Goal: Task Accomplishment & Management: Use online tool/utility

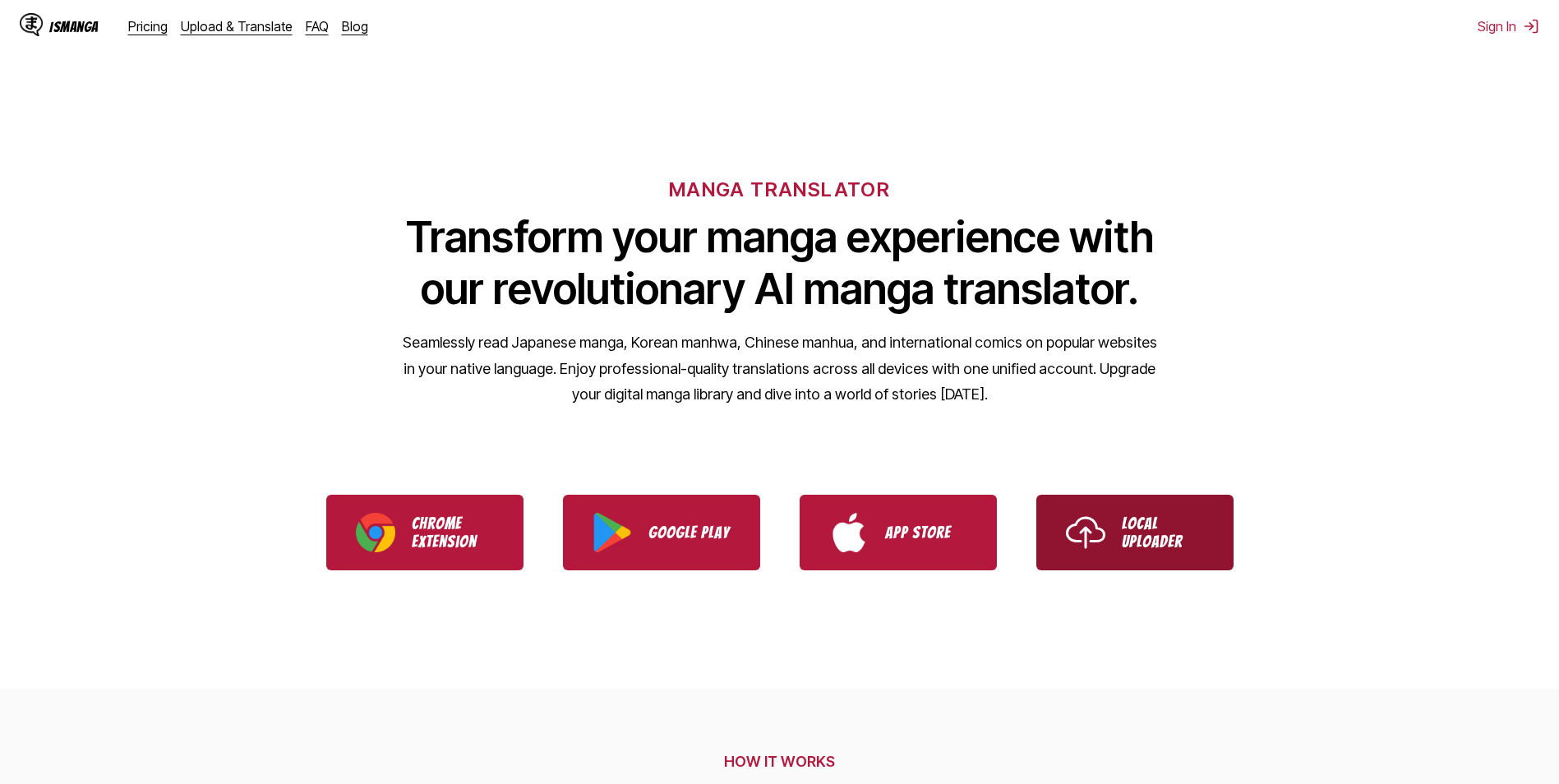
click at [1124, 533] on p "Local Uploader" at bounding box center [1163, 532] width 82 height 36
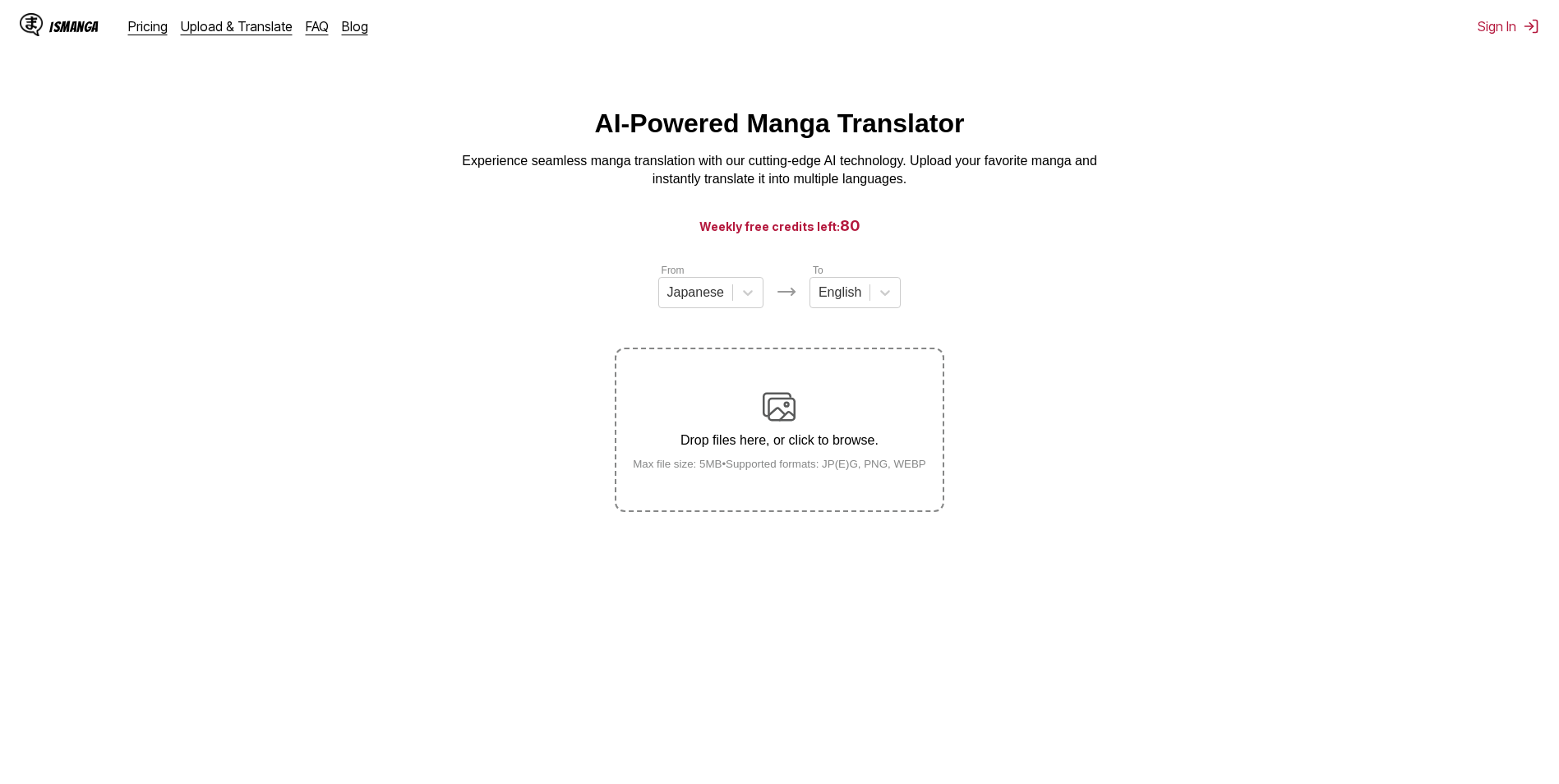
click at [791, 403] on img at bounding box center [780, 407] width 33 height 33
click at [0, 0] on input "Drop files here, or click to browse. Max file size: 5MB • Supported formats: JP…" at bounding box center [0, 0] width 0 height 0
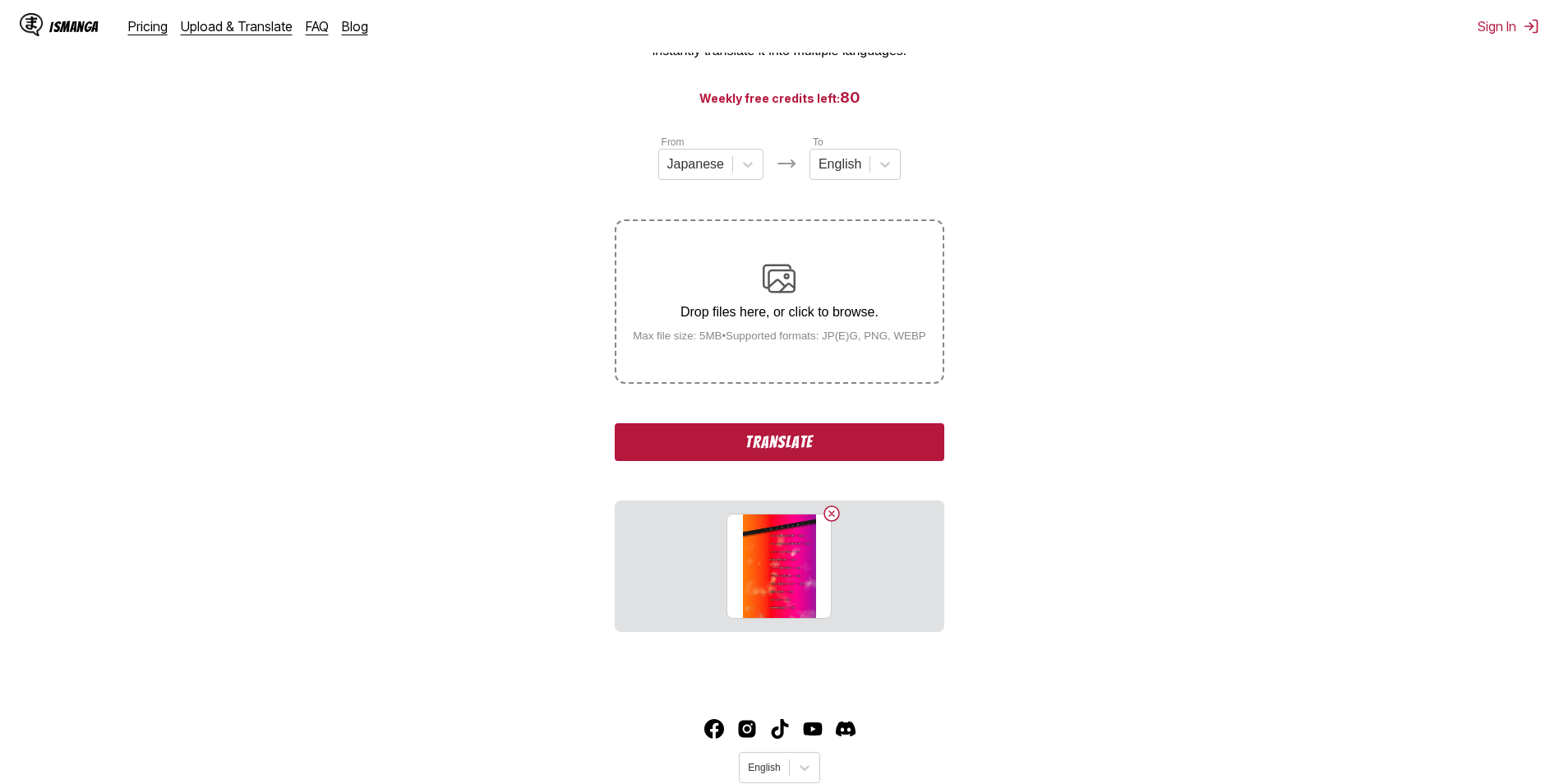
scroll to position [101, 0]
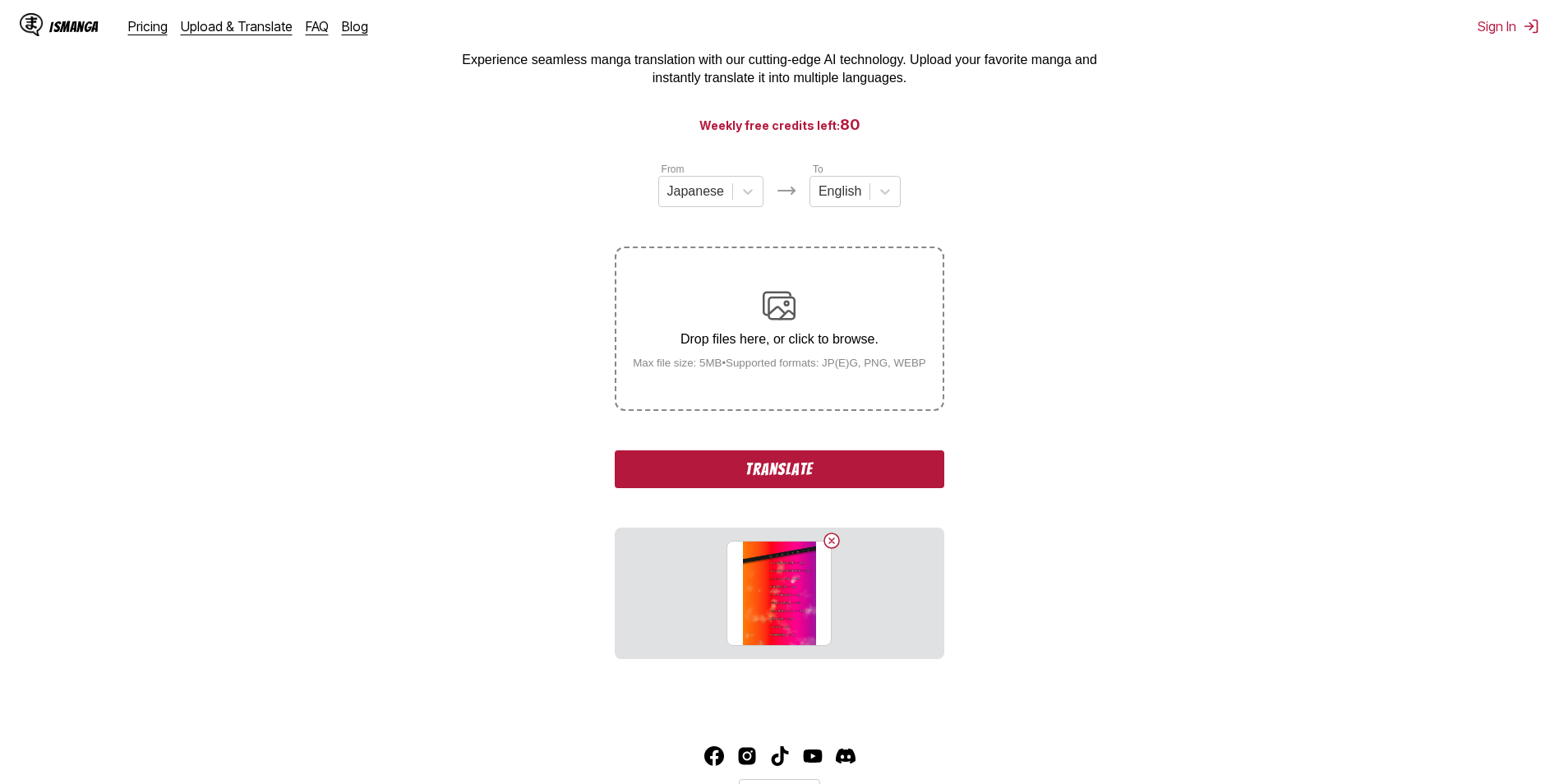
click at [809, 341] on p "Drop files here, or click to browse." at bounding box center [780, 339] width 320 height 15
click at [0, 0] on input "Drop files here, or click to browse. Max file size: 5MB • Supported formats: JP…" at bounding box center [0, 0] width 0 height 0
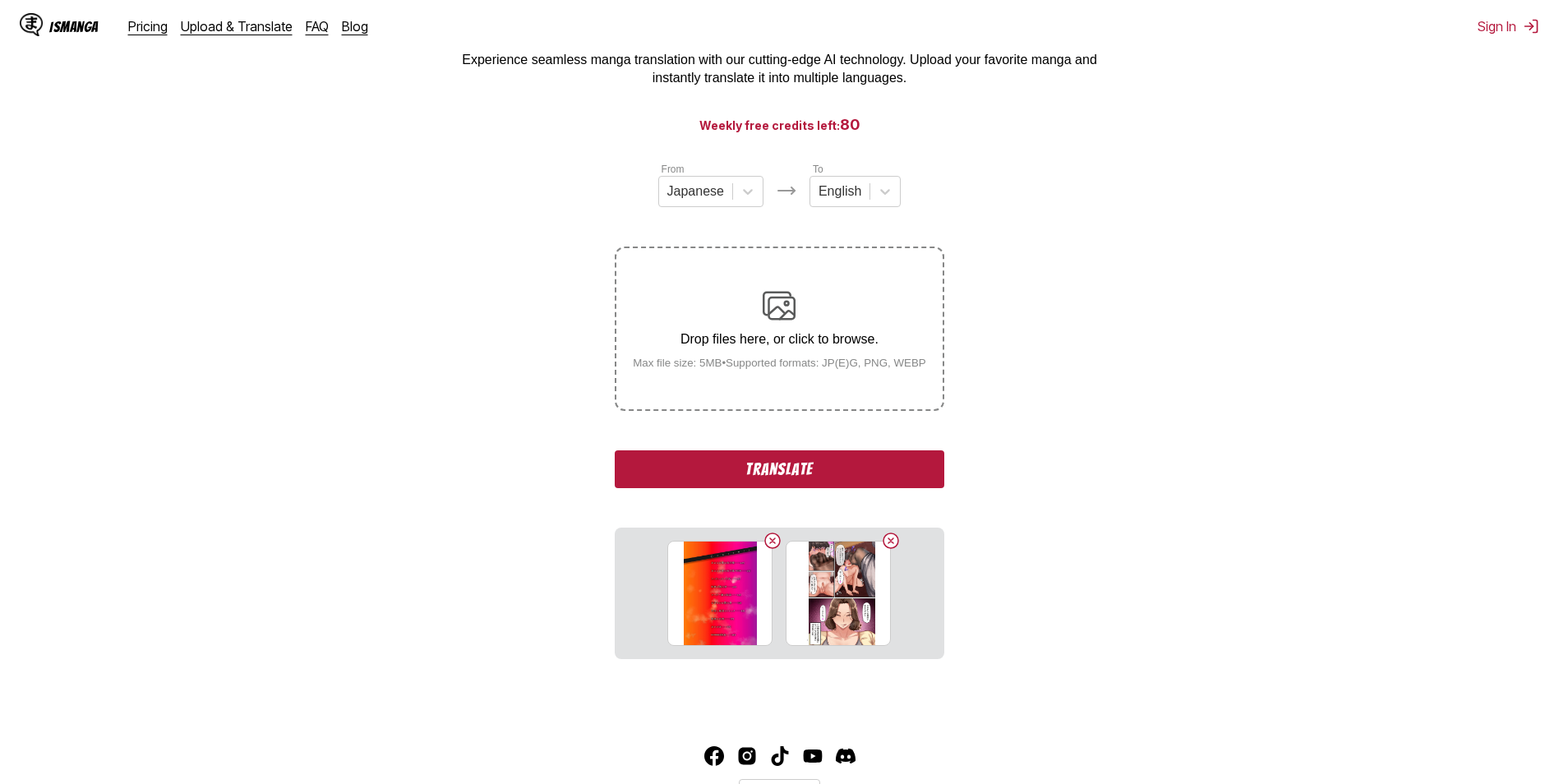
click at [820, 344] on p "Drop files here, or click to browse." at bounding box center [780, 339] width 320 height 15
click at [0, 0] on input "Drop files here, or click to browse. Max file size: 5MB • Supported formats: JP…" at bounding box center [0, 0] width 0 height 0
click at [814, 357] on div "Uploading..." at bounding box center [780, 328] width 70 height 58
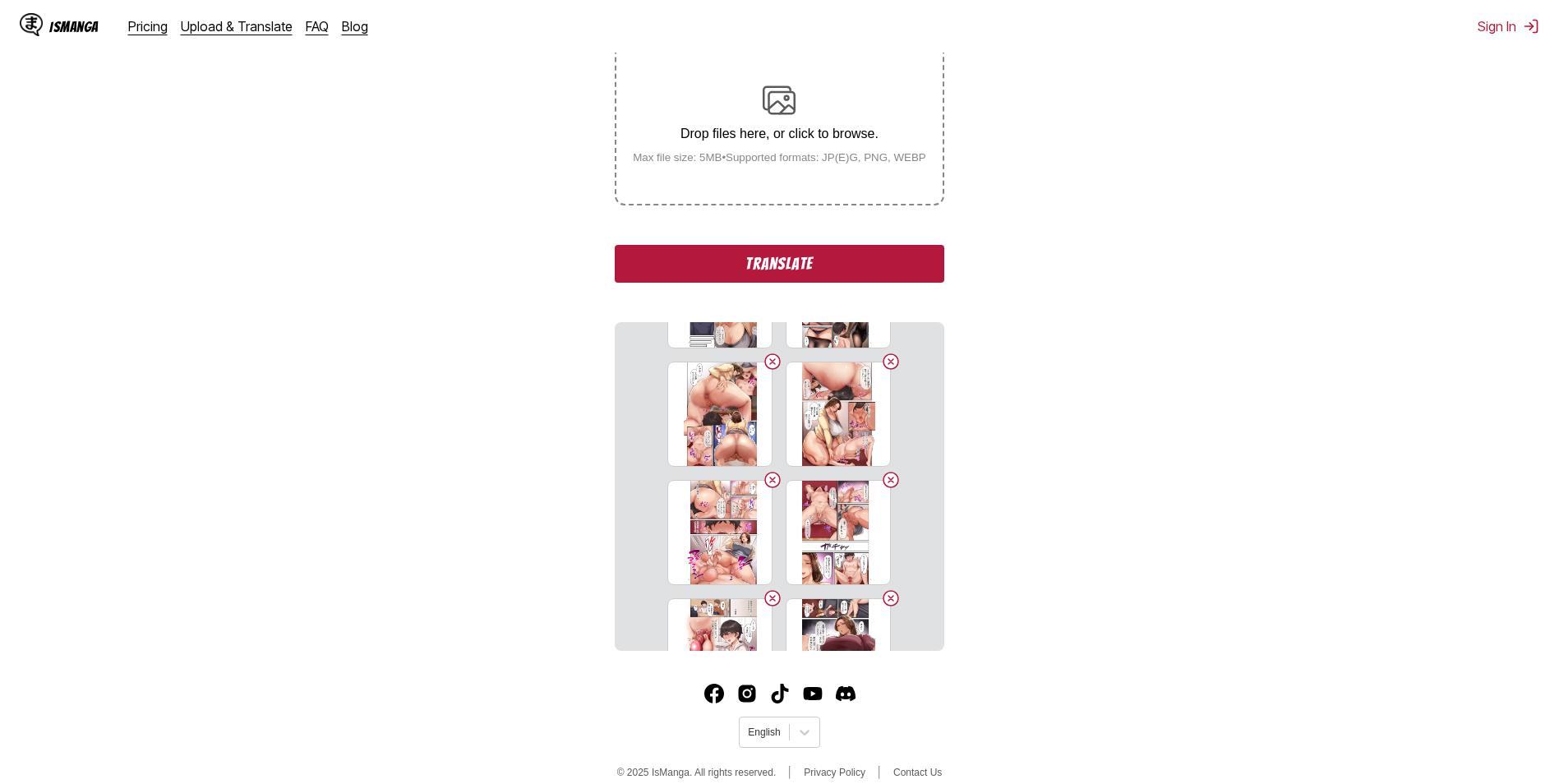
scroll to position [329, 0]
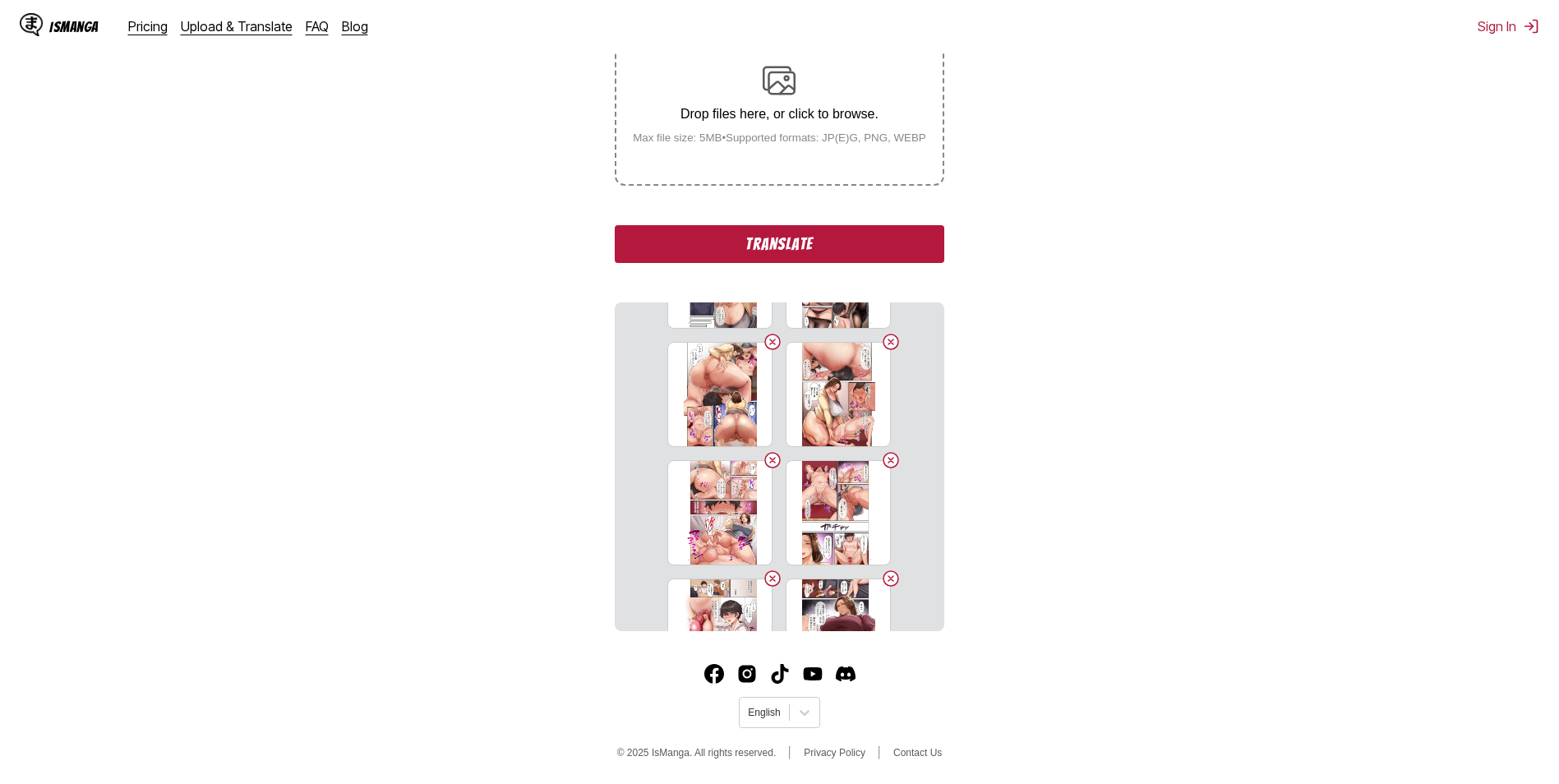
click at [809, 250] on button "Translate" at bounding box center [780, 244] width 329 height 38
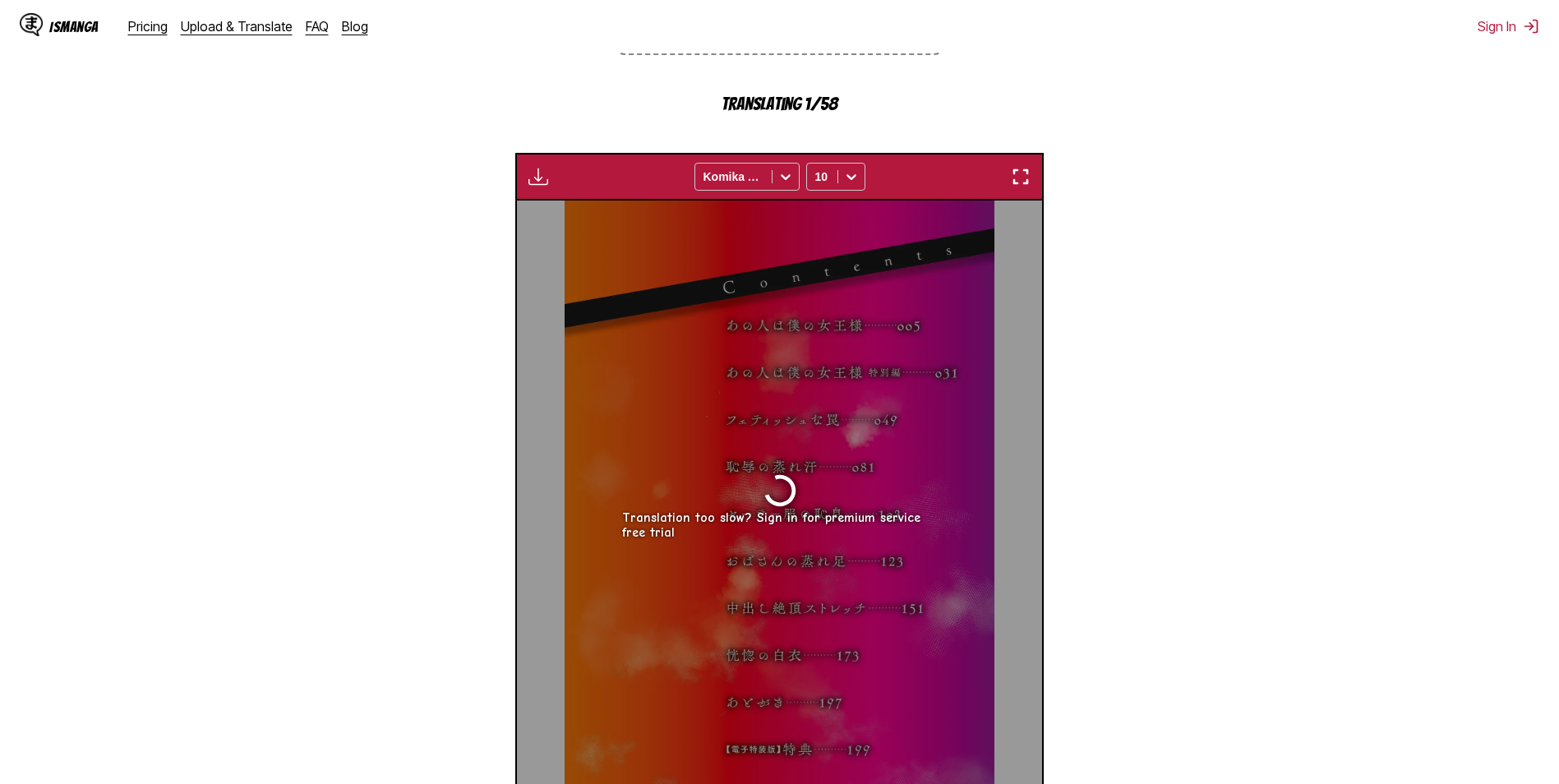
scroll to position [439, 0]
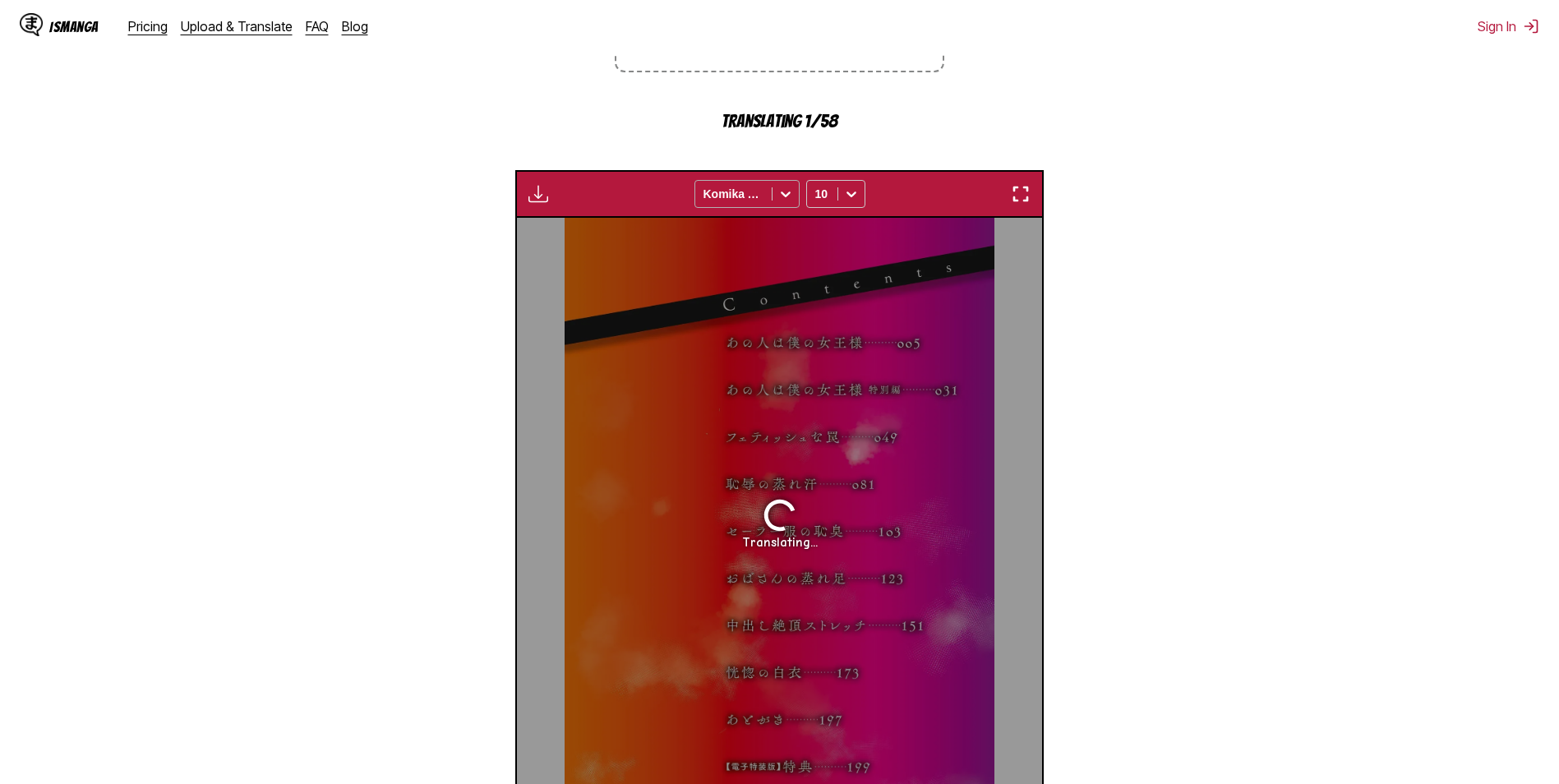
click at [780, 197] on icon at bounding box center [785, 194] width 17 height 17
click at [853, 199] on icon at bounding box center [851, 194] width 17 height 17
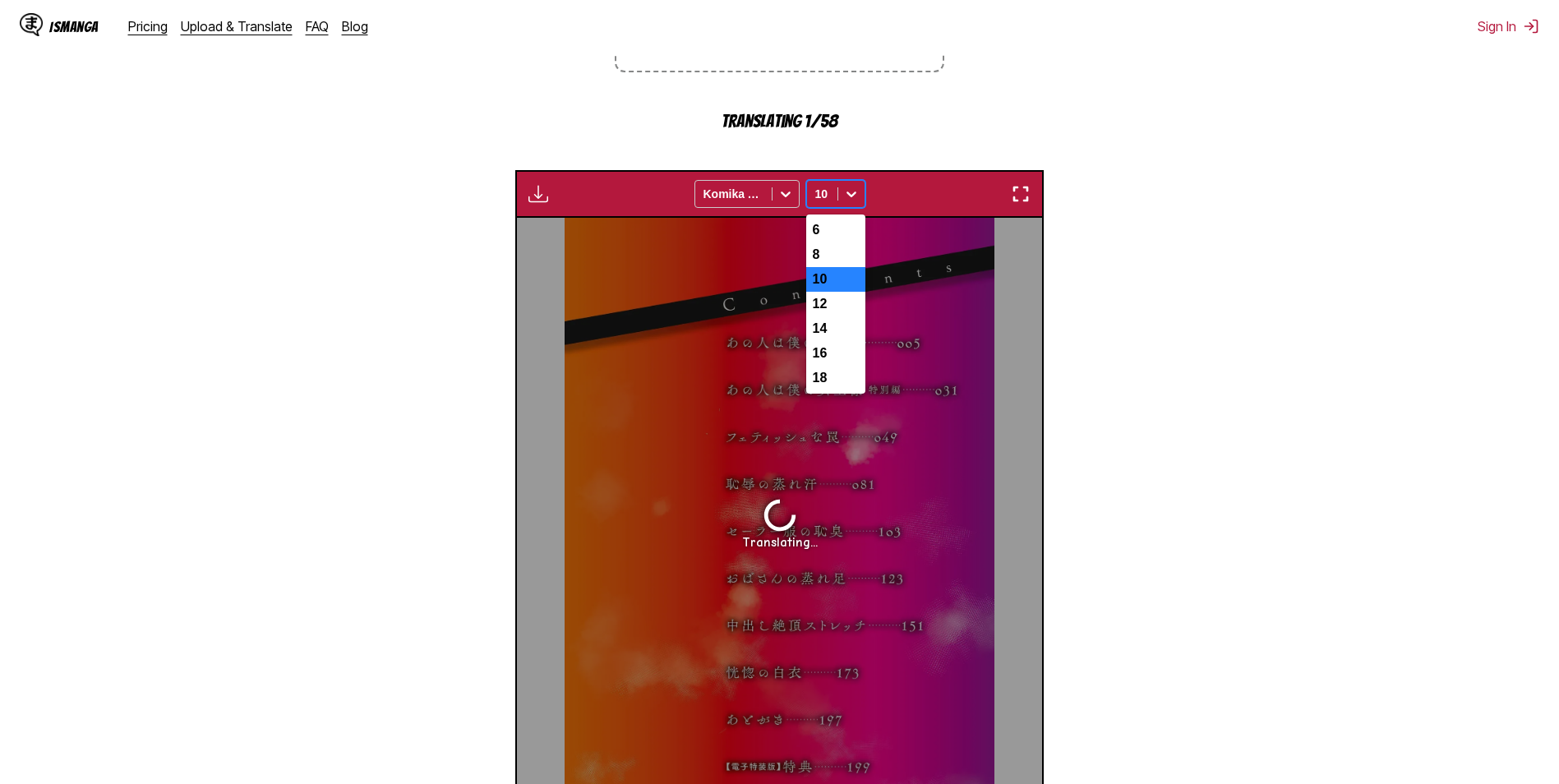
click at [853, 199] on icon at bounding box center [851, 194] width 17 height 17
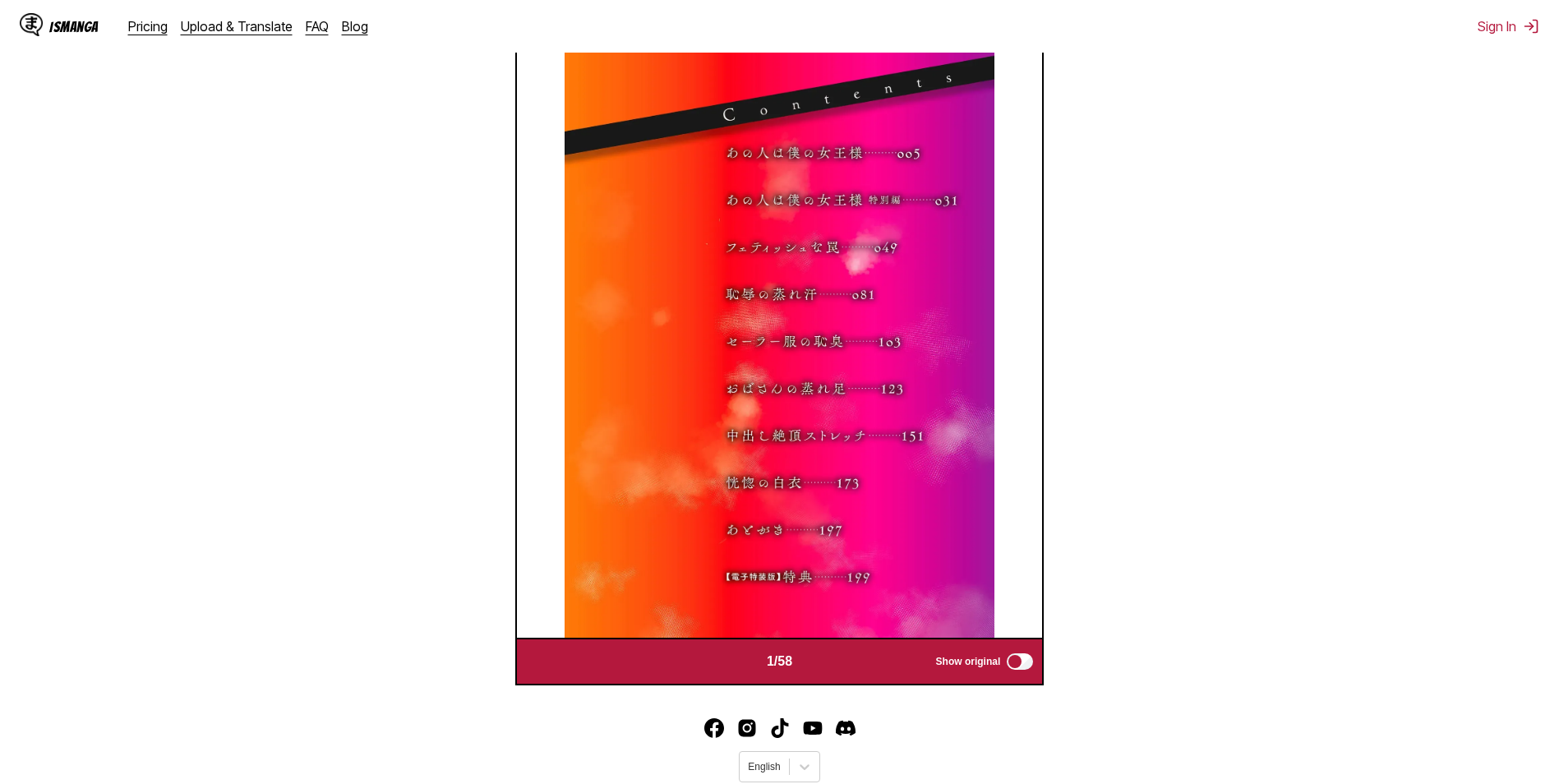
scroll to position [686, 0]
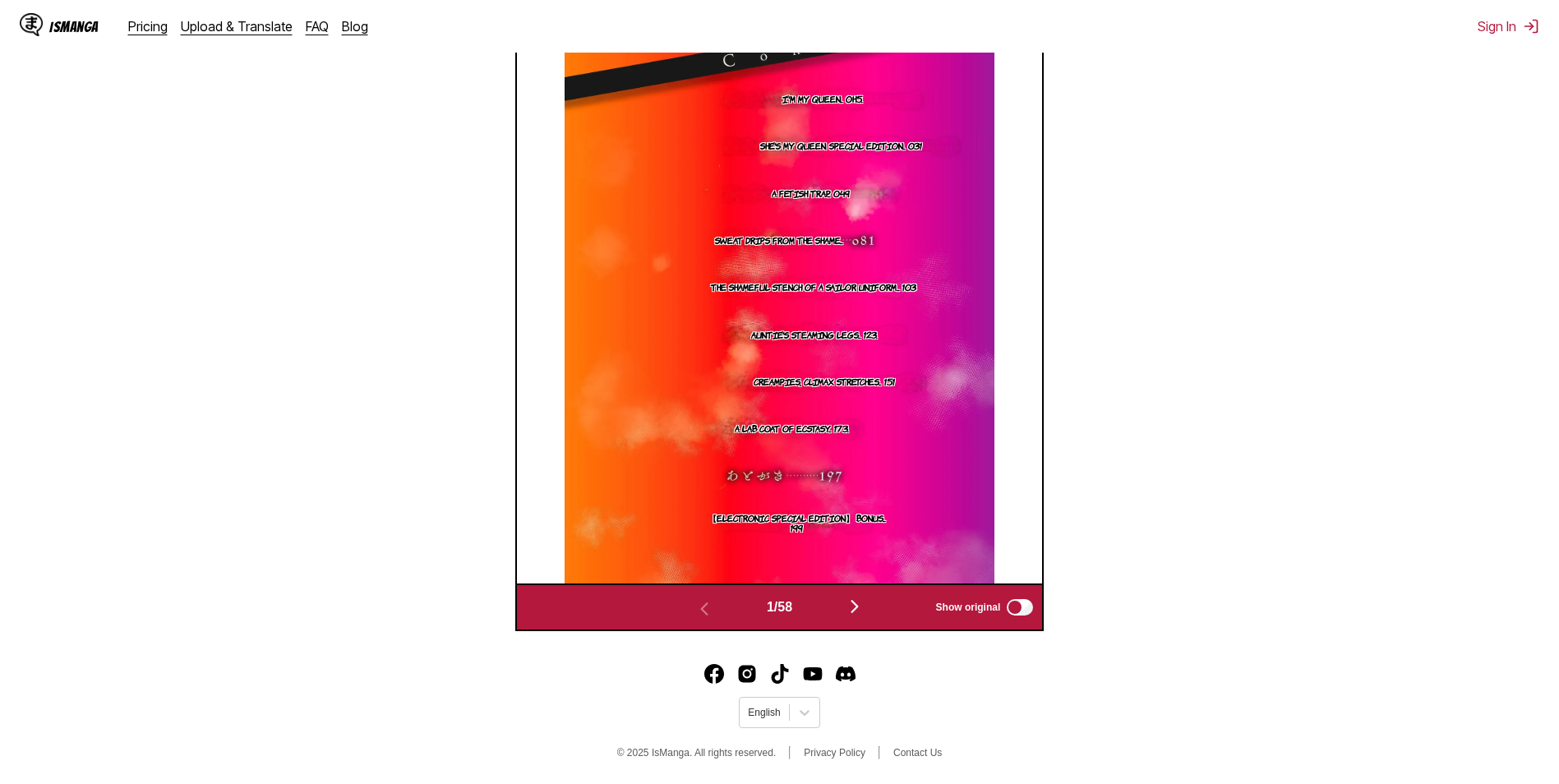
click at [863, 607] on img "button" at bounding box center [855, 606] width 20 height 20
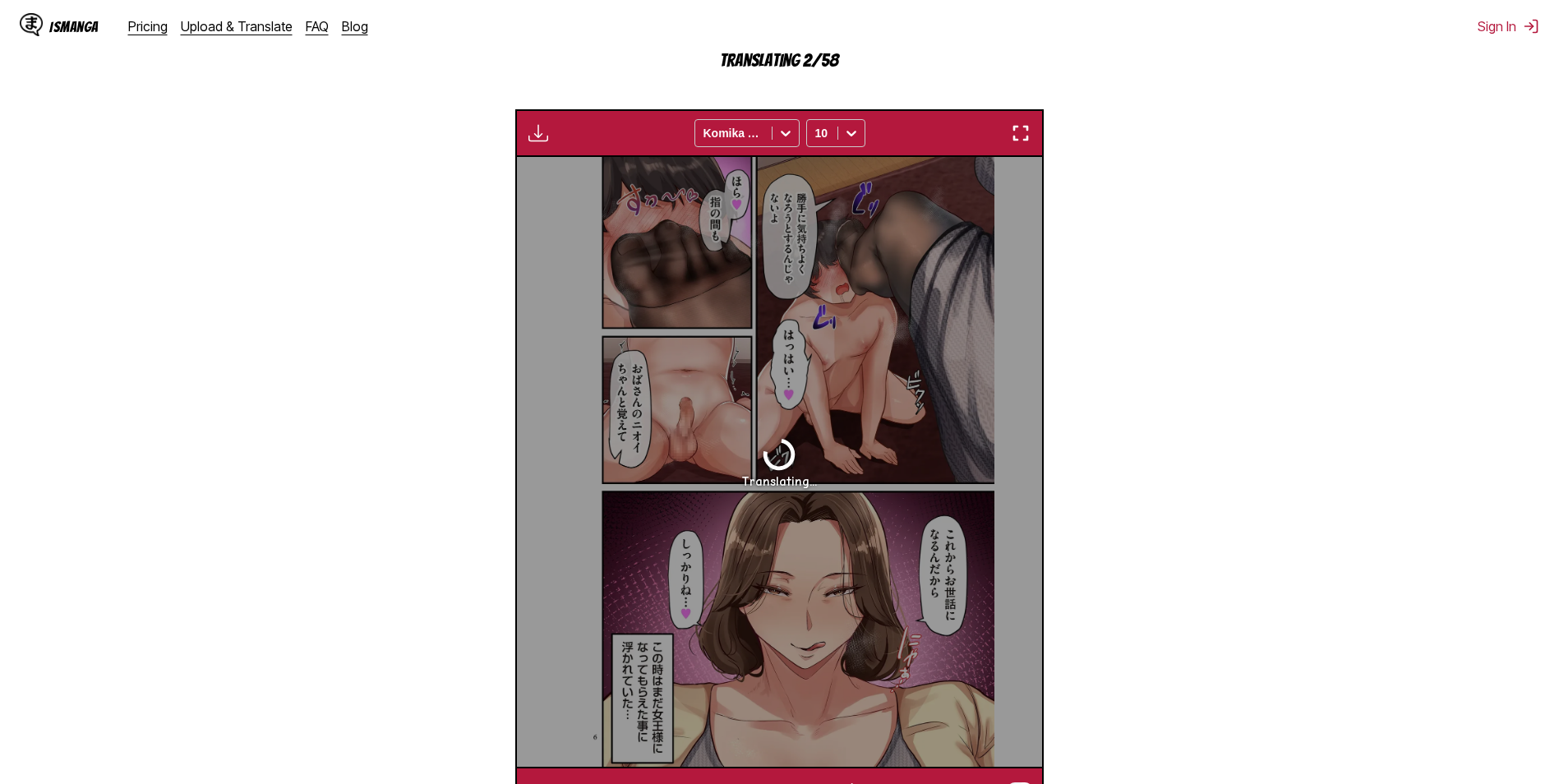
scroll to position [495, 0]
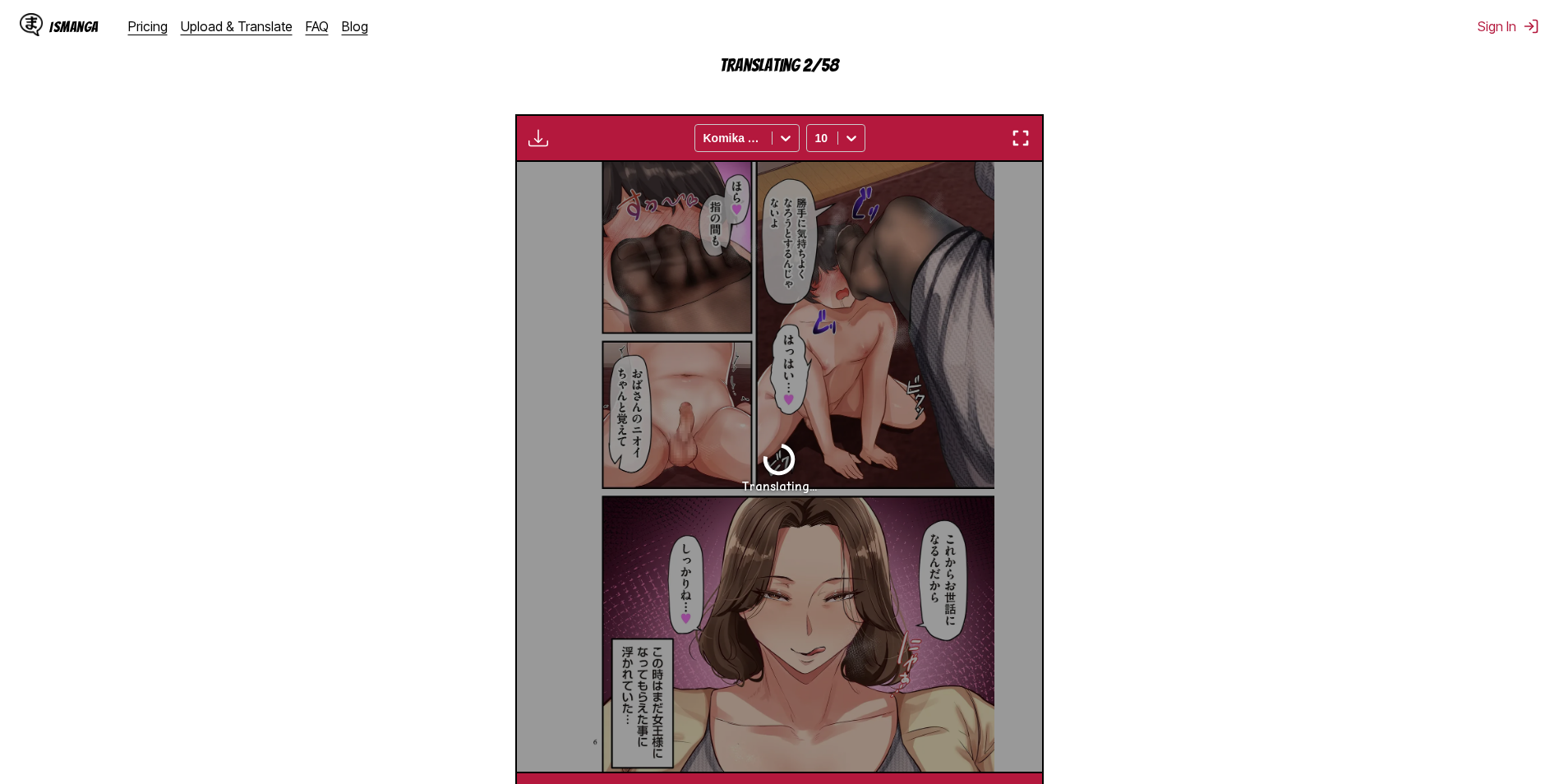
click at [1016, 144] on img "button" at bounding box center [1021, 138] width 20 height 20
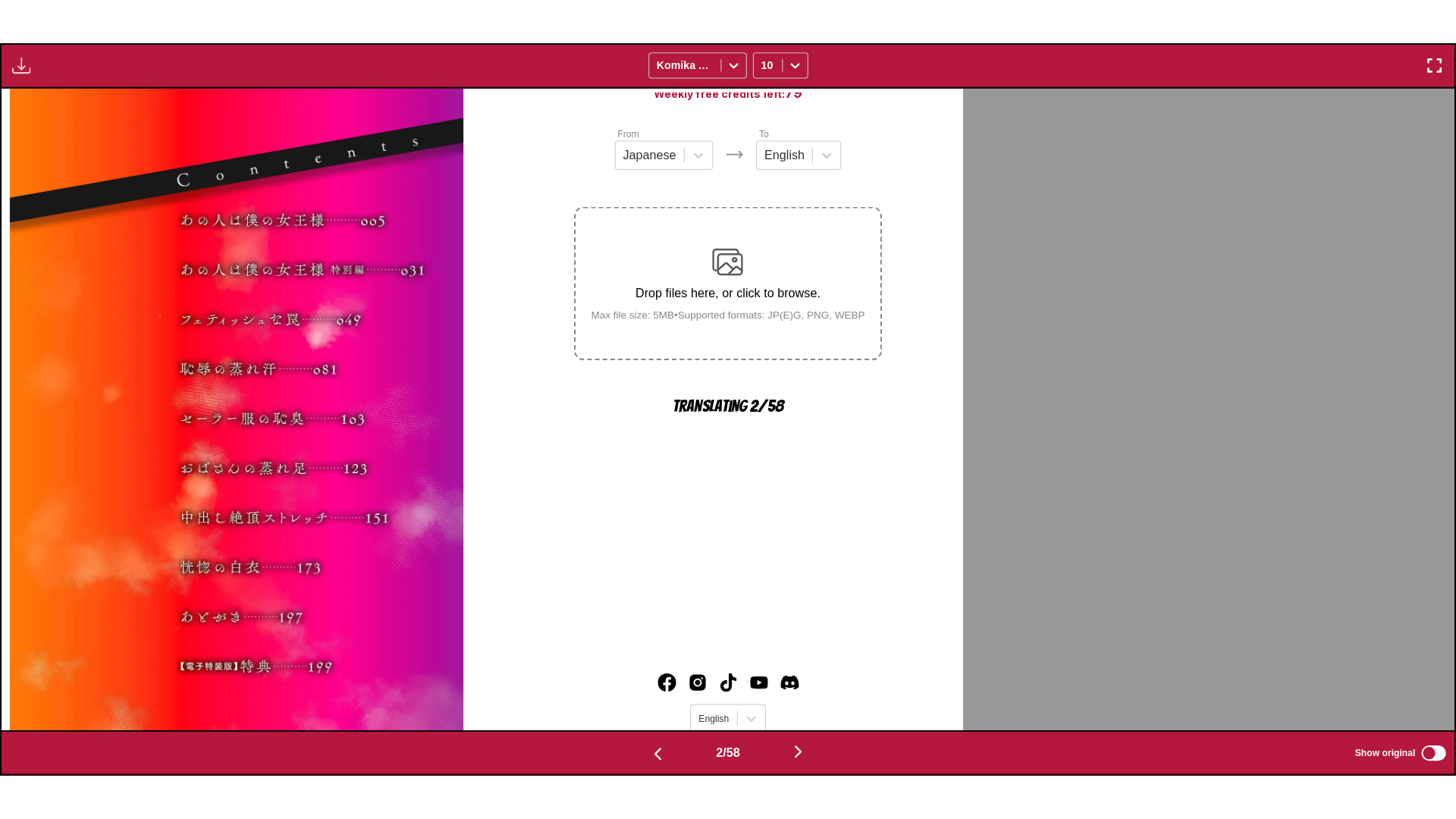
scroll to position [0, 1452]
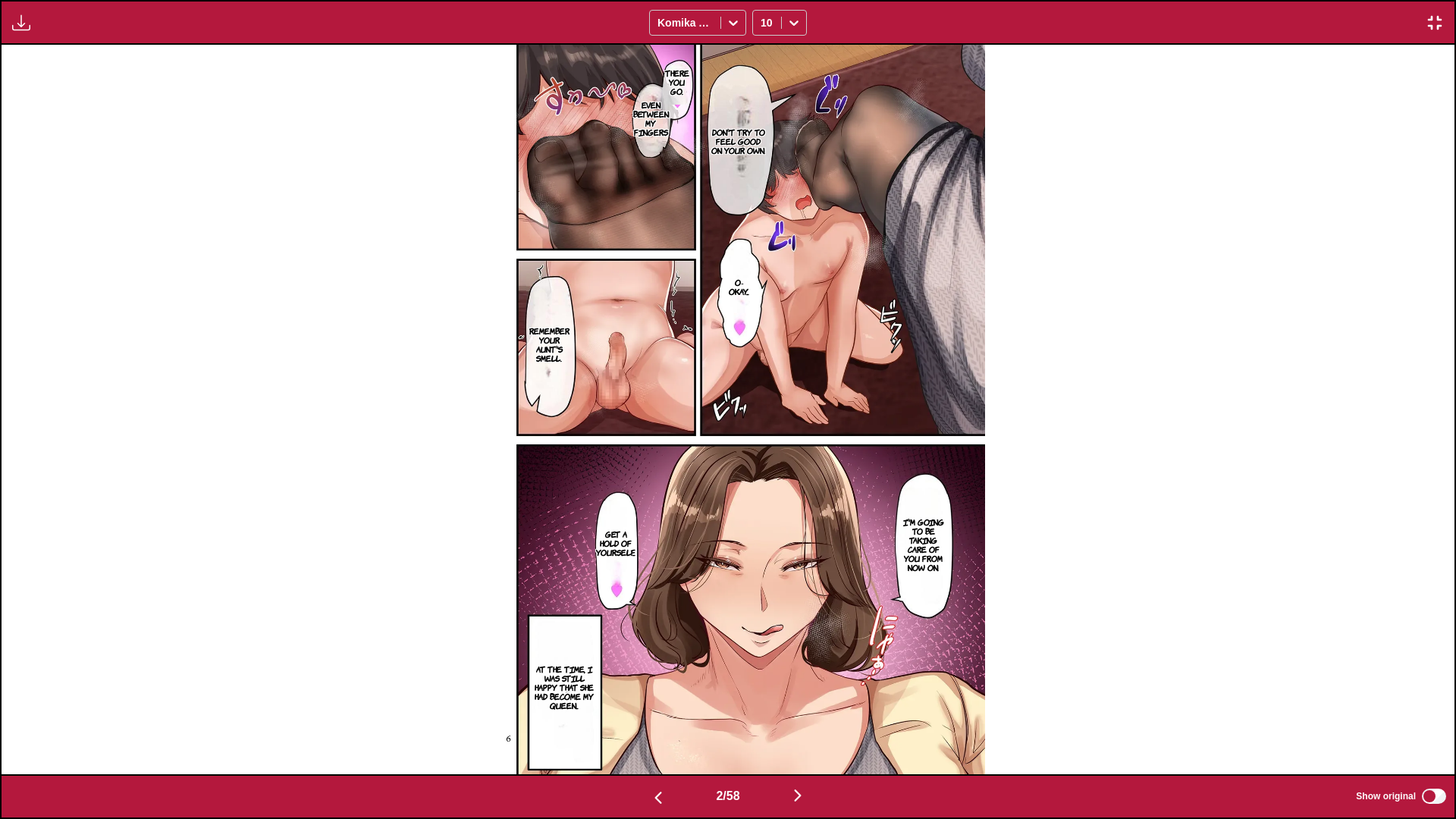
click at [794, 722] on img "button" at bounding box center [798, 796] width 18 height 18
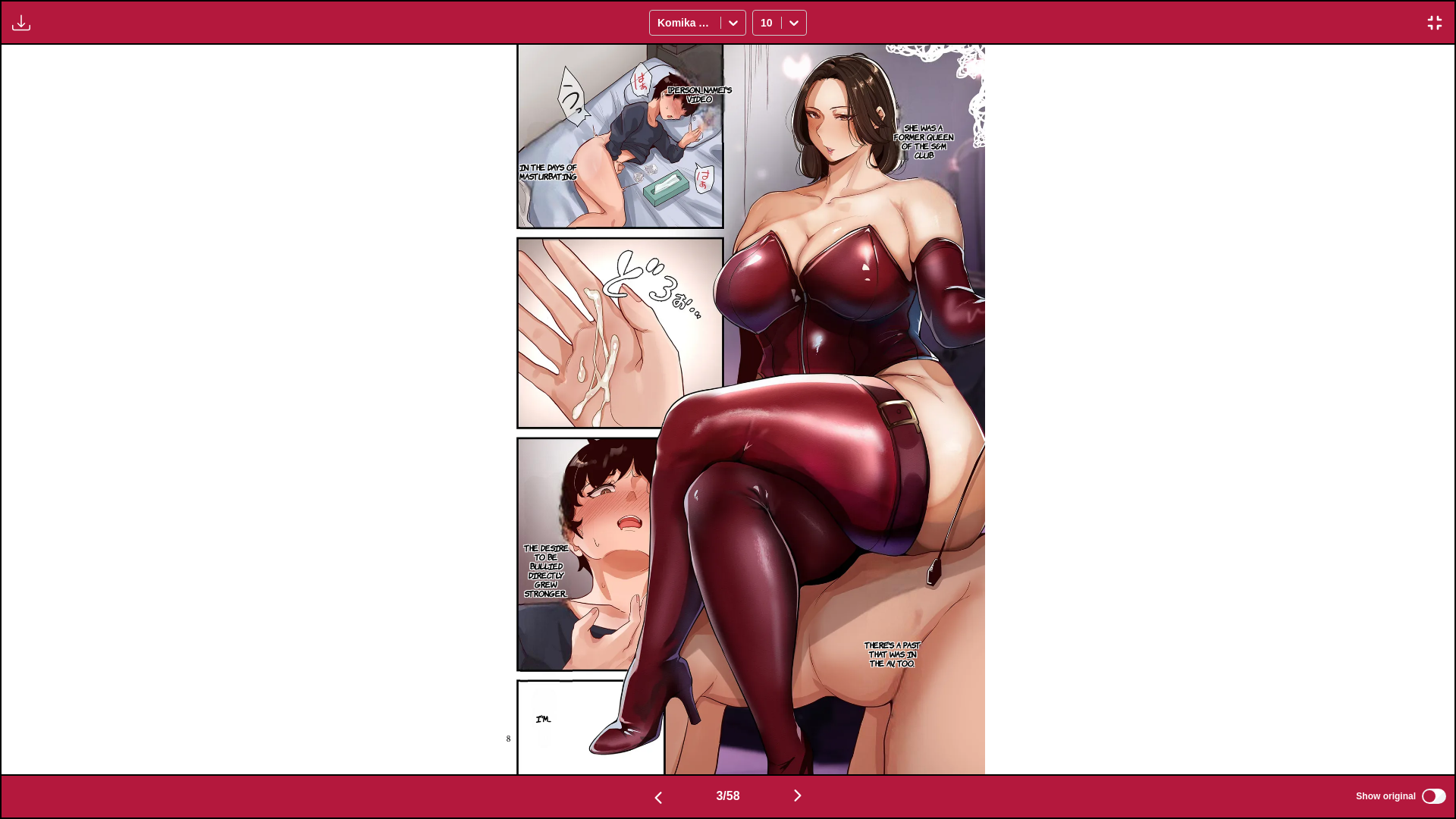
click at [800, 722] on img "button" at bounding box center [798, 796] width 18 height 18
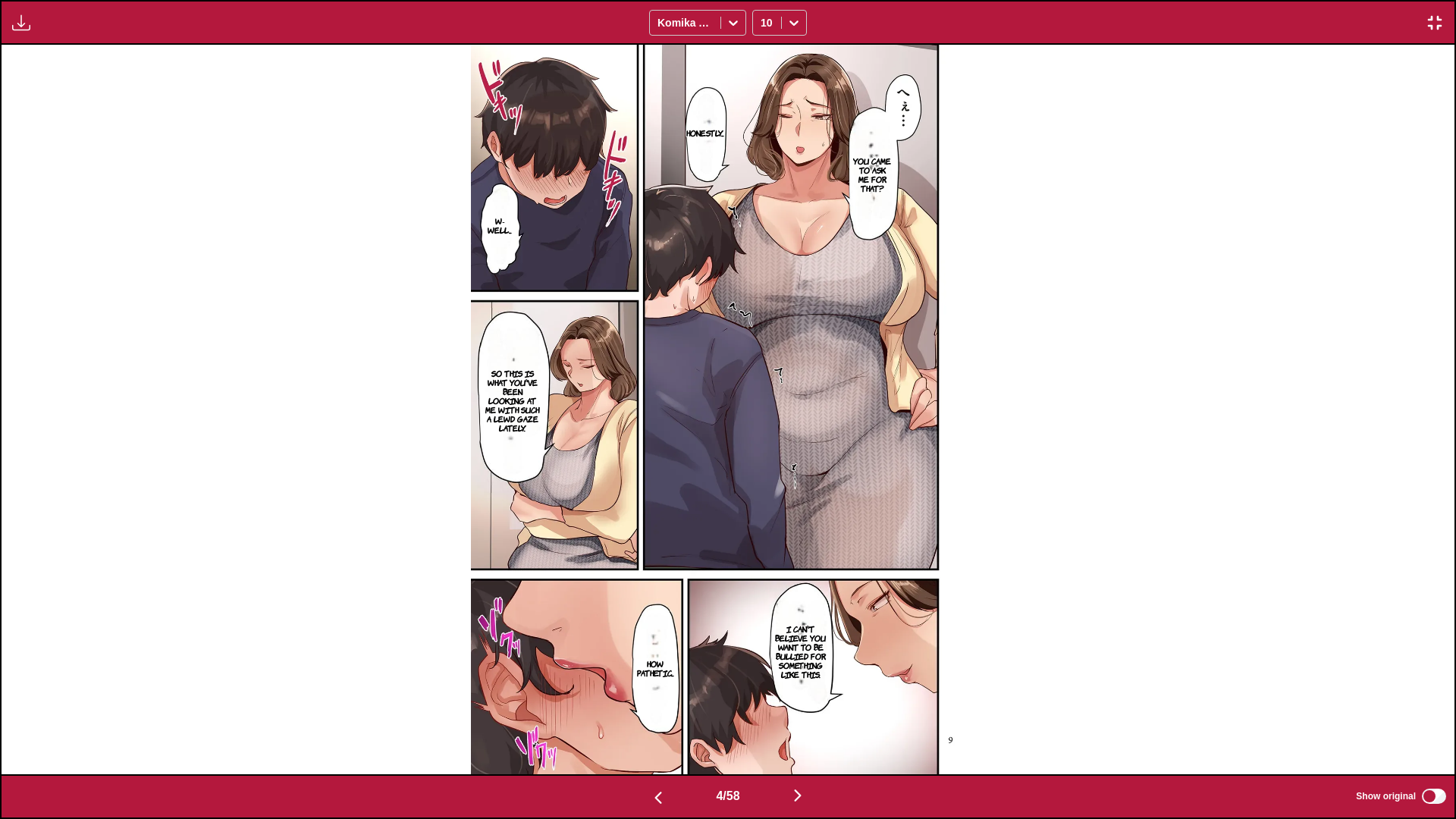
click at [800, 722] on img "button" at bounding box center [798, 796] width 18 height 18
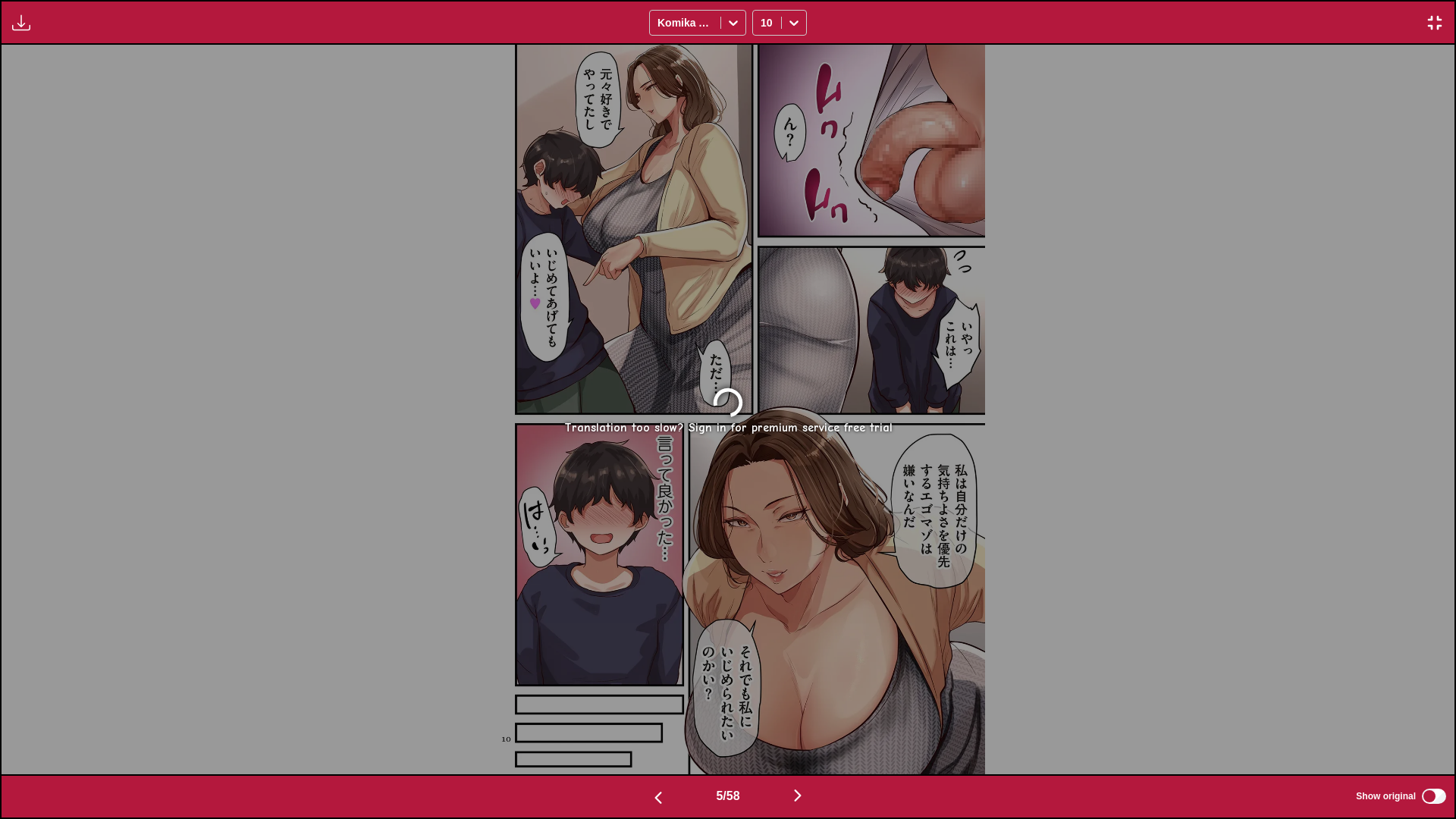
click at [800, 722] on img "button" at bounding box center [798, 796] width 18 height 18
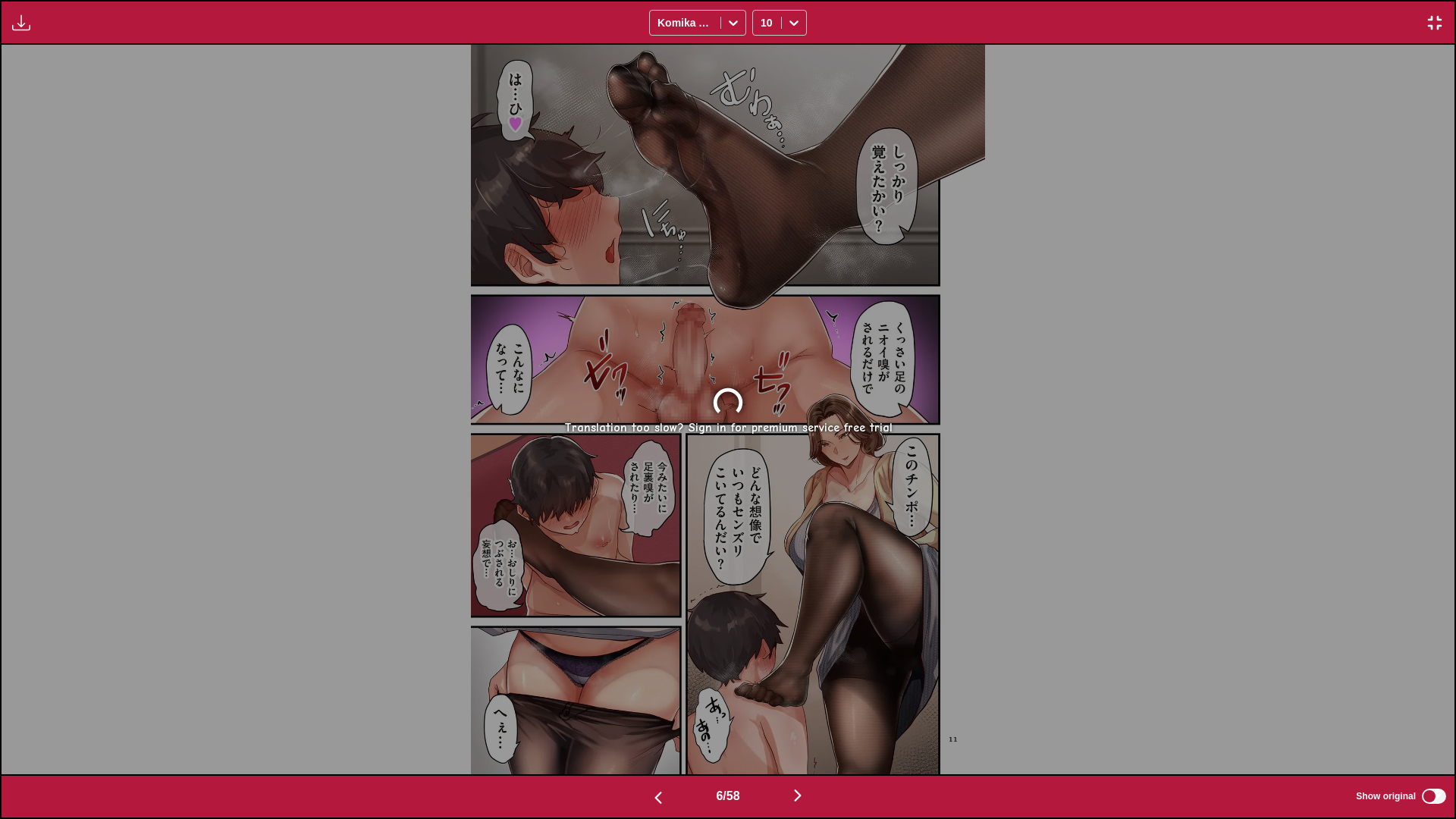
click at [658, 722] on img "button" at bounding box center [658, 797] width 18 height 18
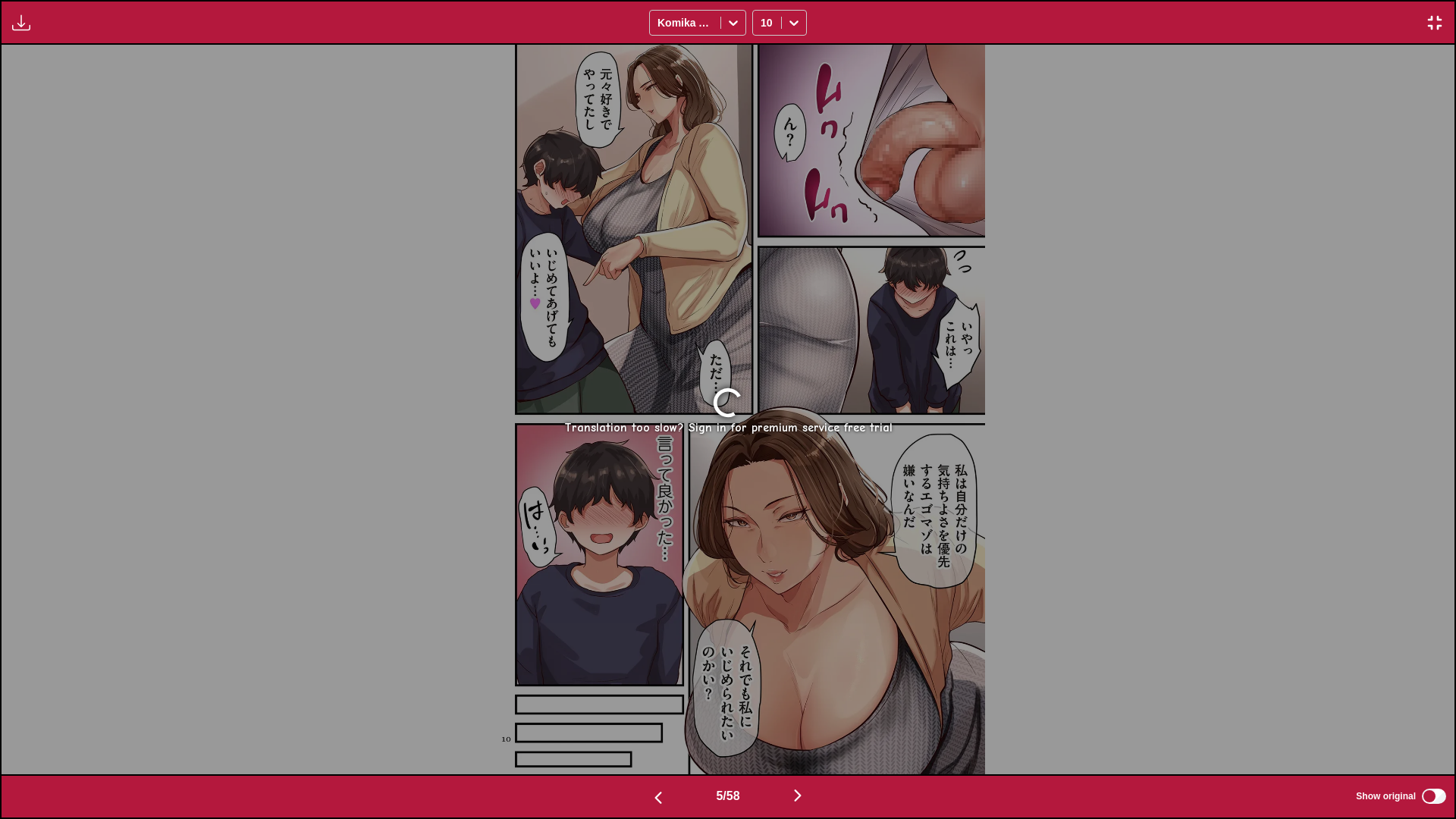
click at [1438, 19] on img "button" at bounding box center [1434, 23] width 18 height 18
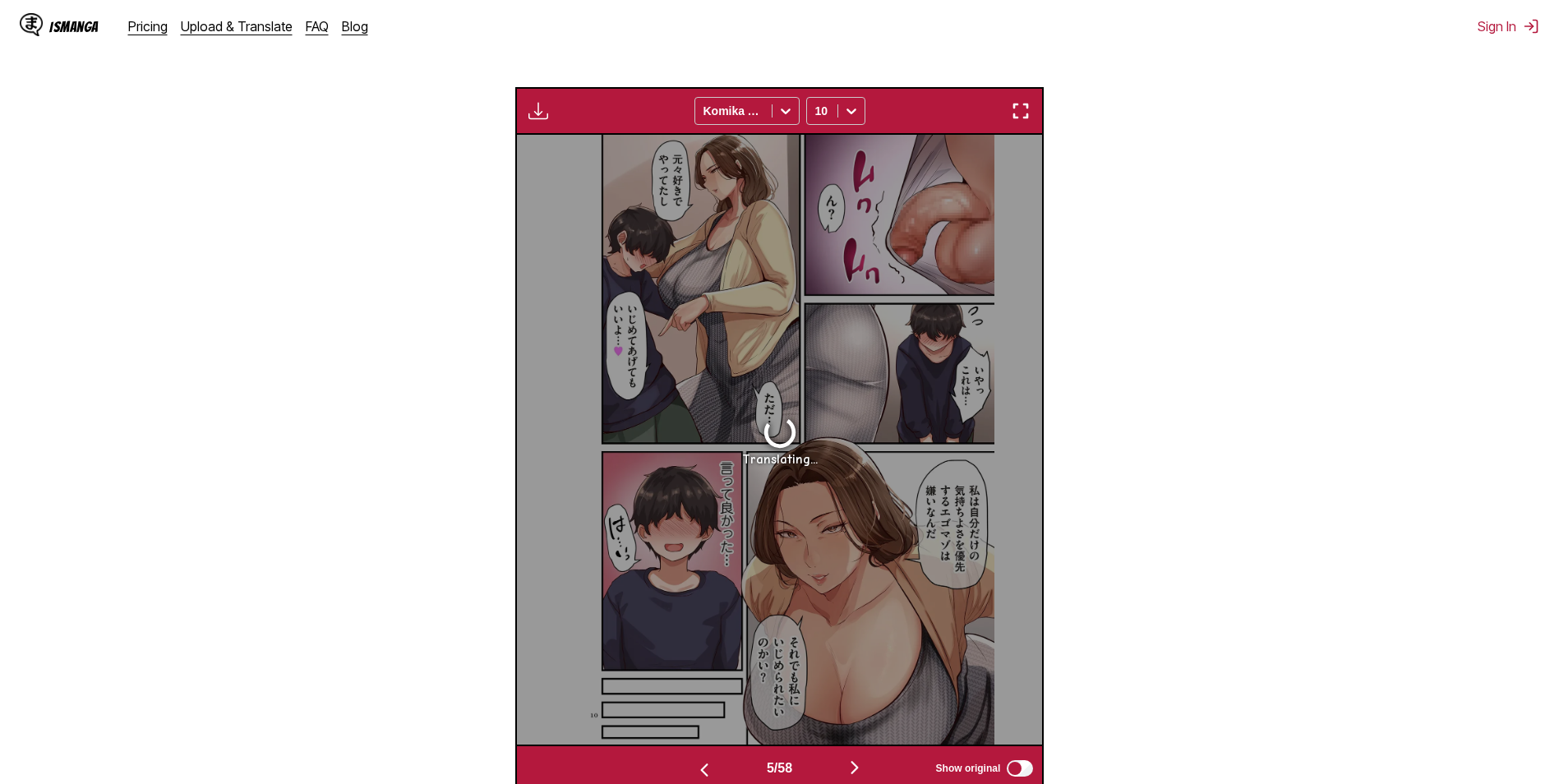
scroll to position [522, 0]
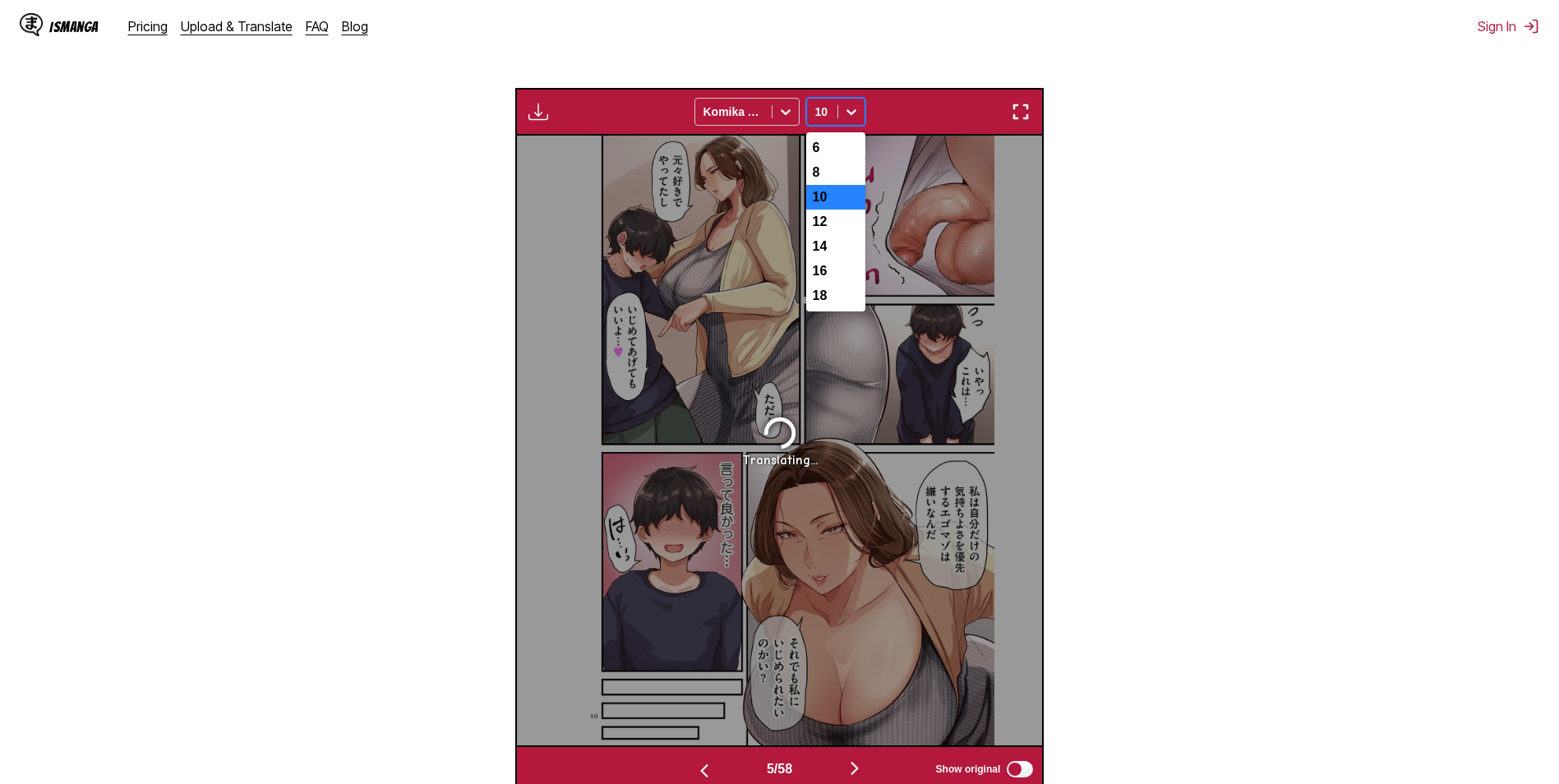
click at [853, 117] on icon at bounding box center [851, 112] width 17 height 17
click at [836, 306] on div "18" at bounding box center [836, 296] width 59 height 24
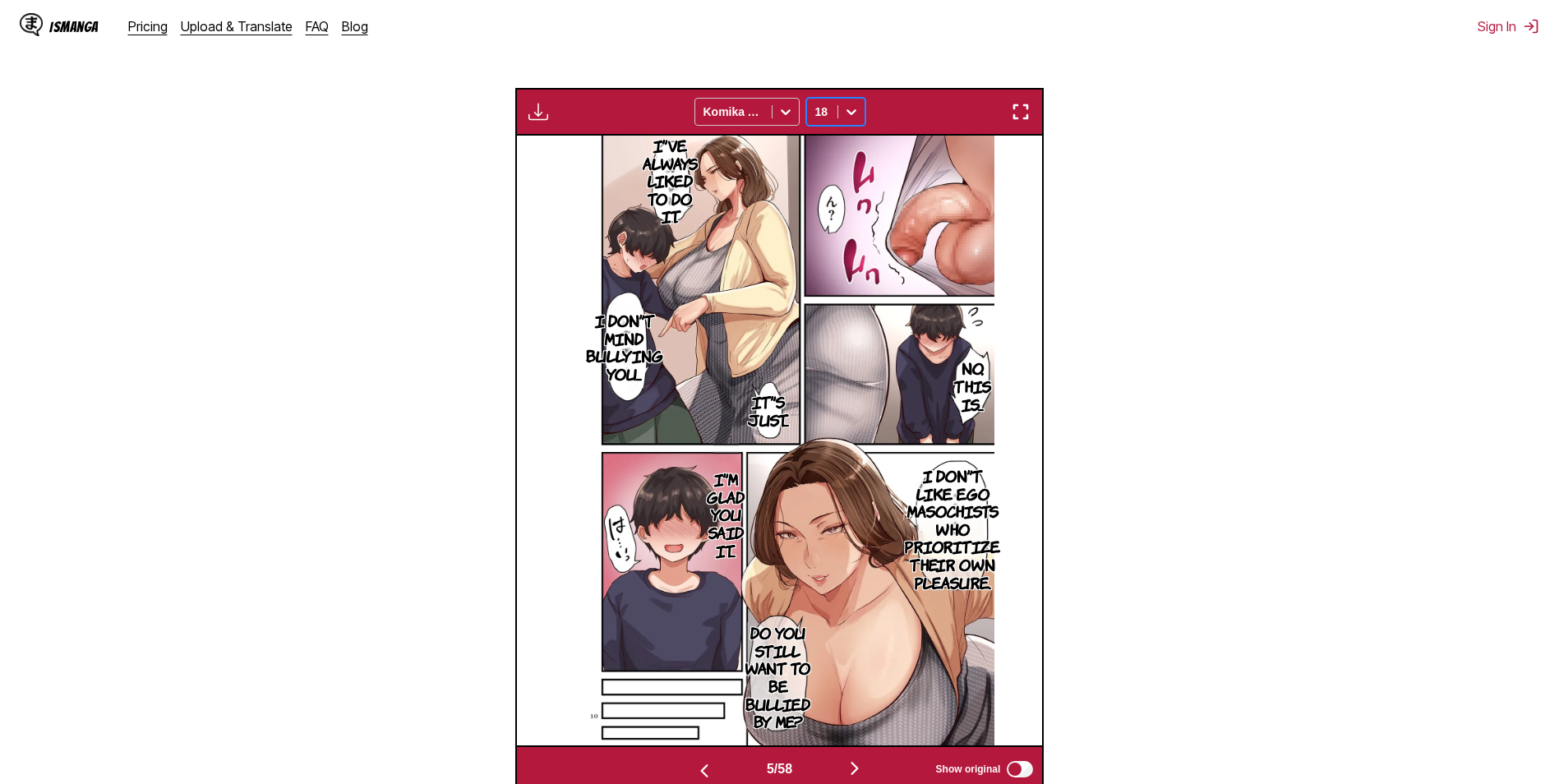
click at [850, 118] on icon at bounding box center [851, 112] width 17 height 17
click at [838, 176] on div "8" at bounding box center [836, 172] width 59 height 24
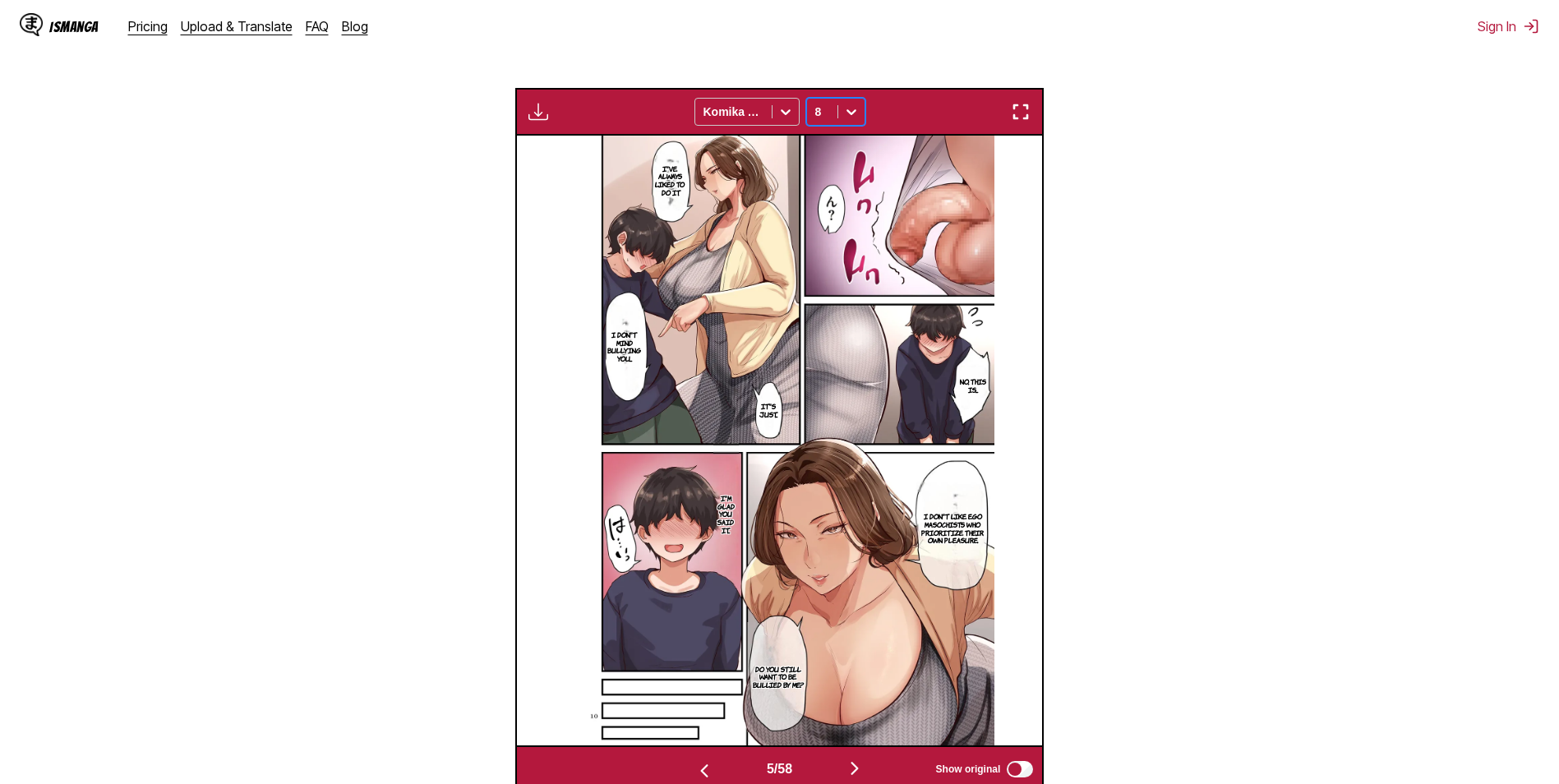
click at [1021, 108] on img "button" at bounding box center [1021, 112] width 20 height 20
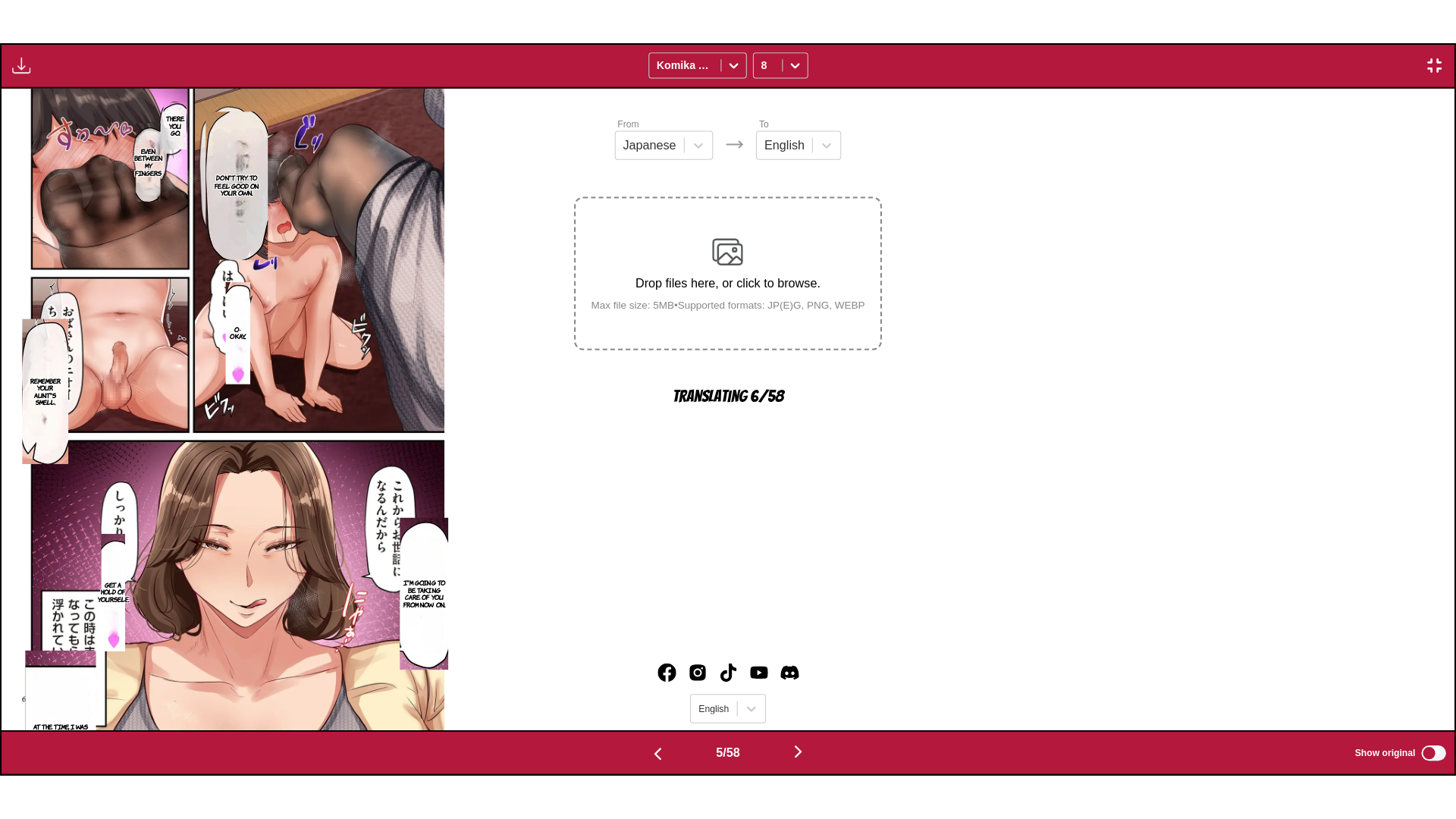
scroll to position [0, 5811]
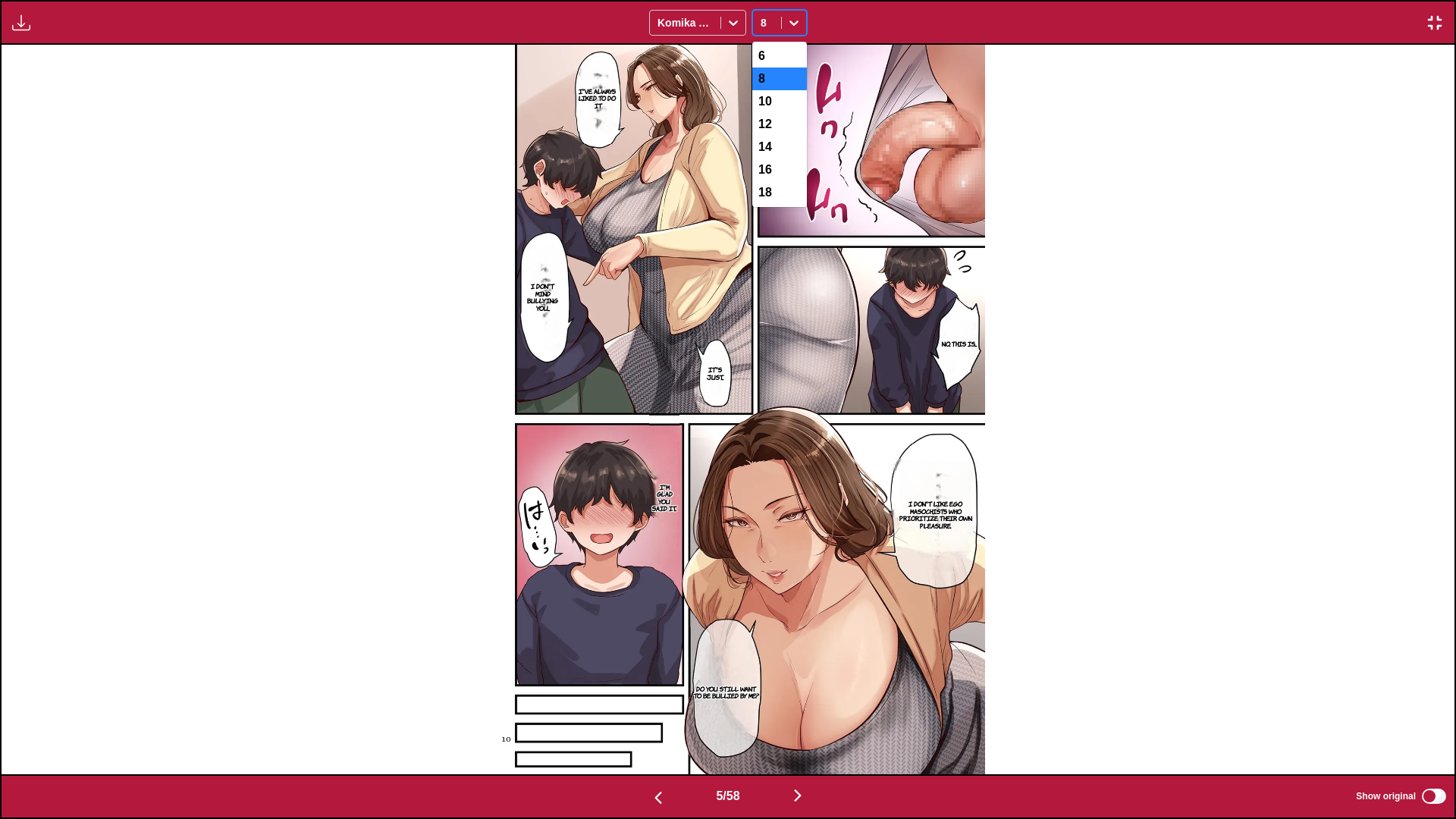
click at [787, 22] on icon at bounding box center [794, 23] width 15 height 15
click at [777, 106] on div "10" at bounding box center [779, 101] width 54 height 23
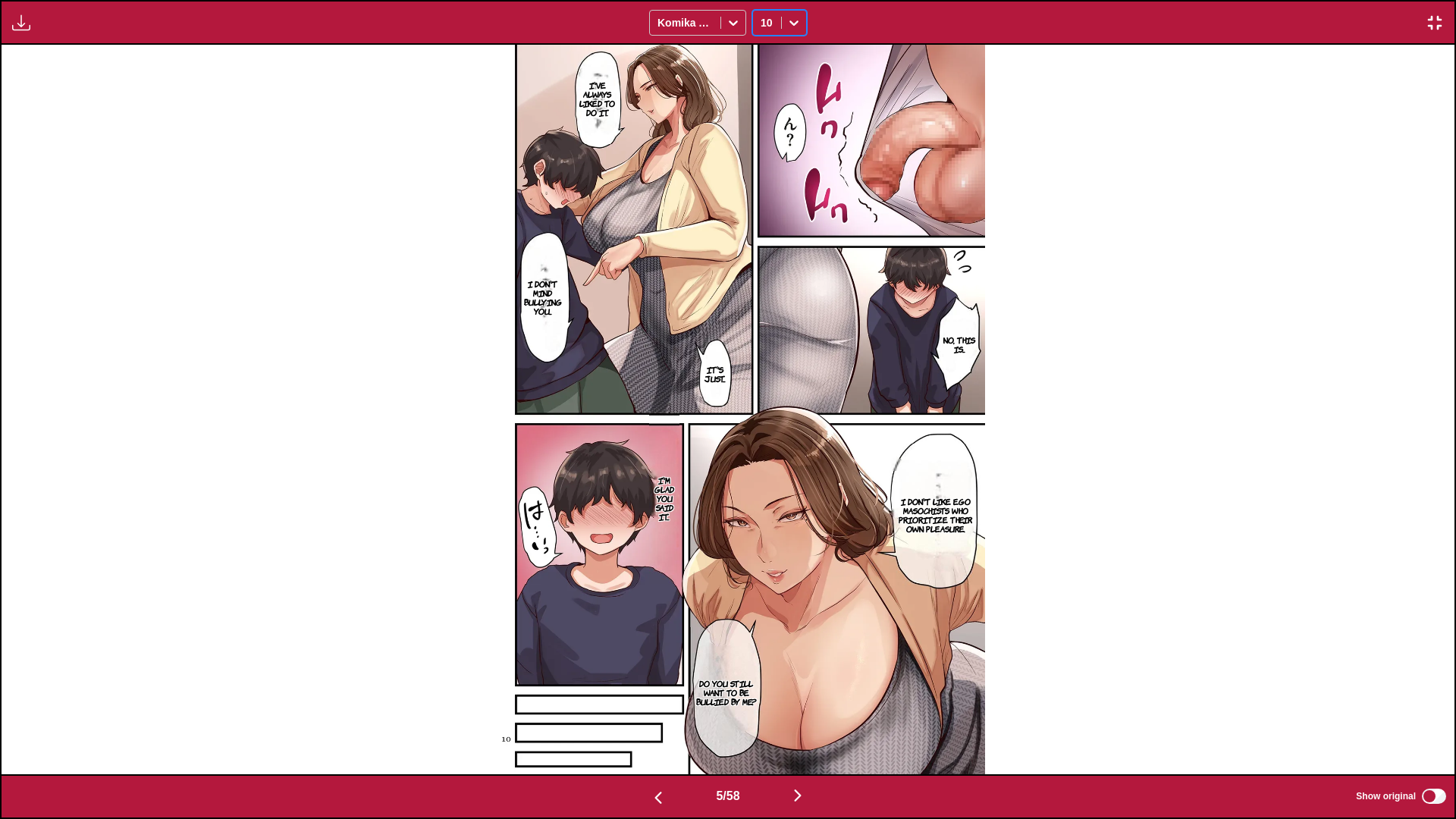
click at [798, 722] on img "button" at bounding box center [798, 796] width 18 height 18
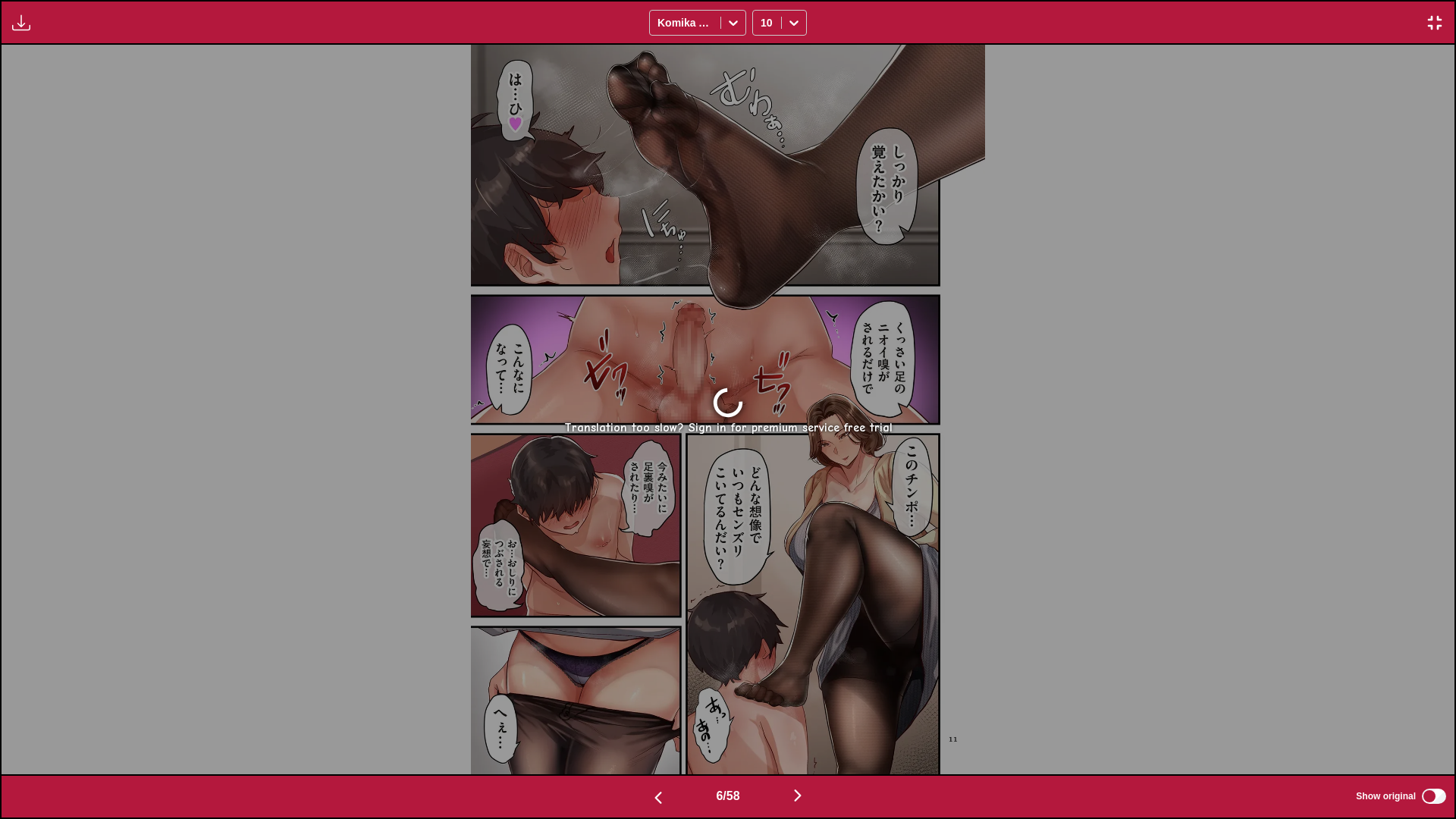
click at [800, 722] on img "button" at bounding box center [798, 796] width 18 height 18
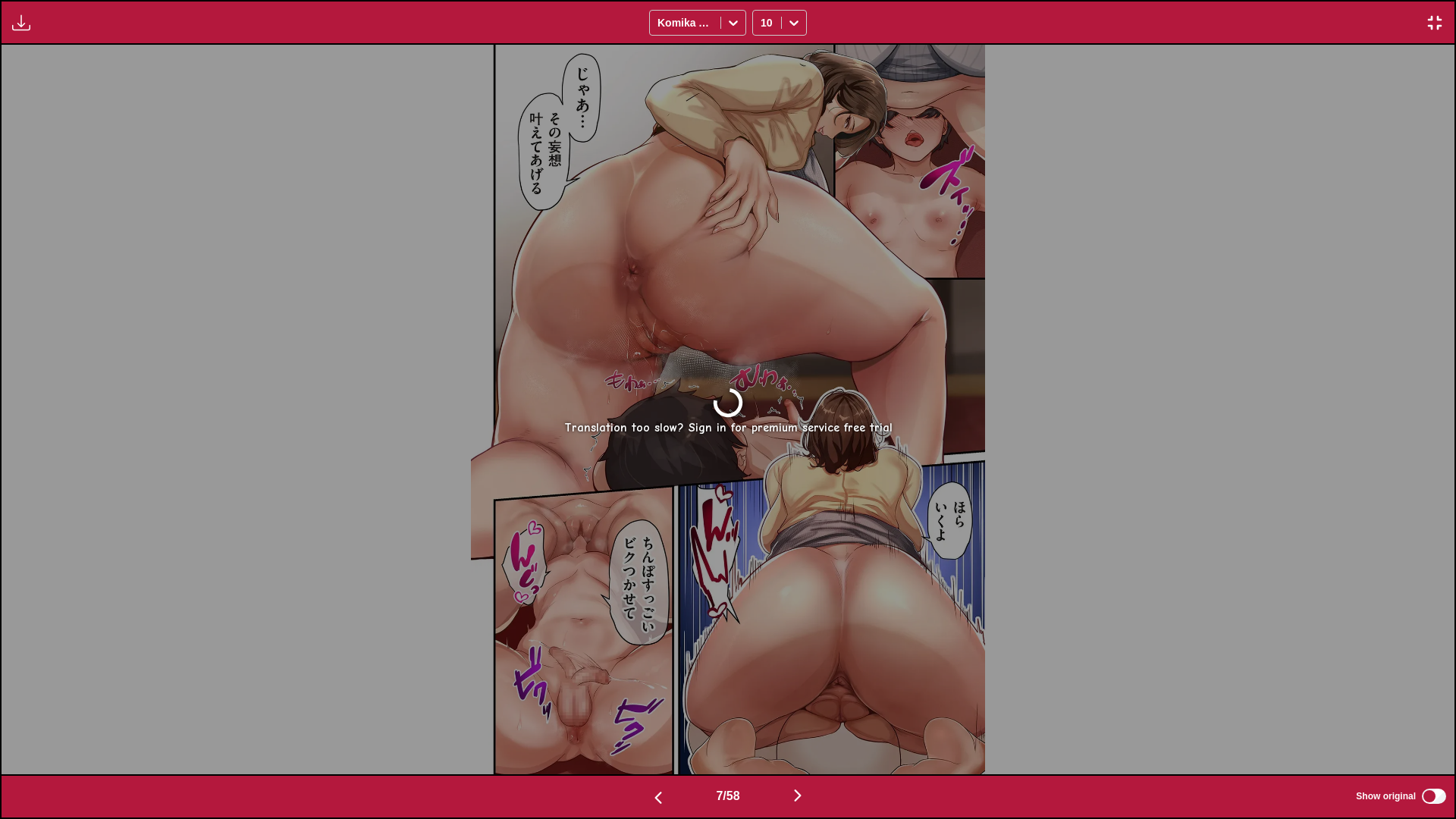
click at [800, 722] on img "button" at bounding box center [798, 796] width 18 height 18
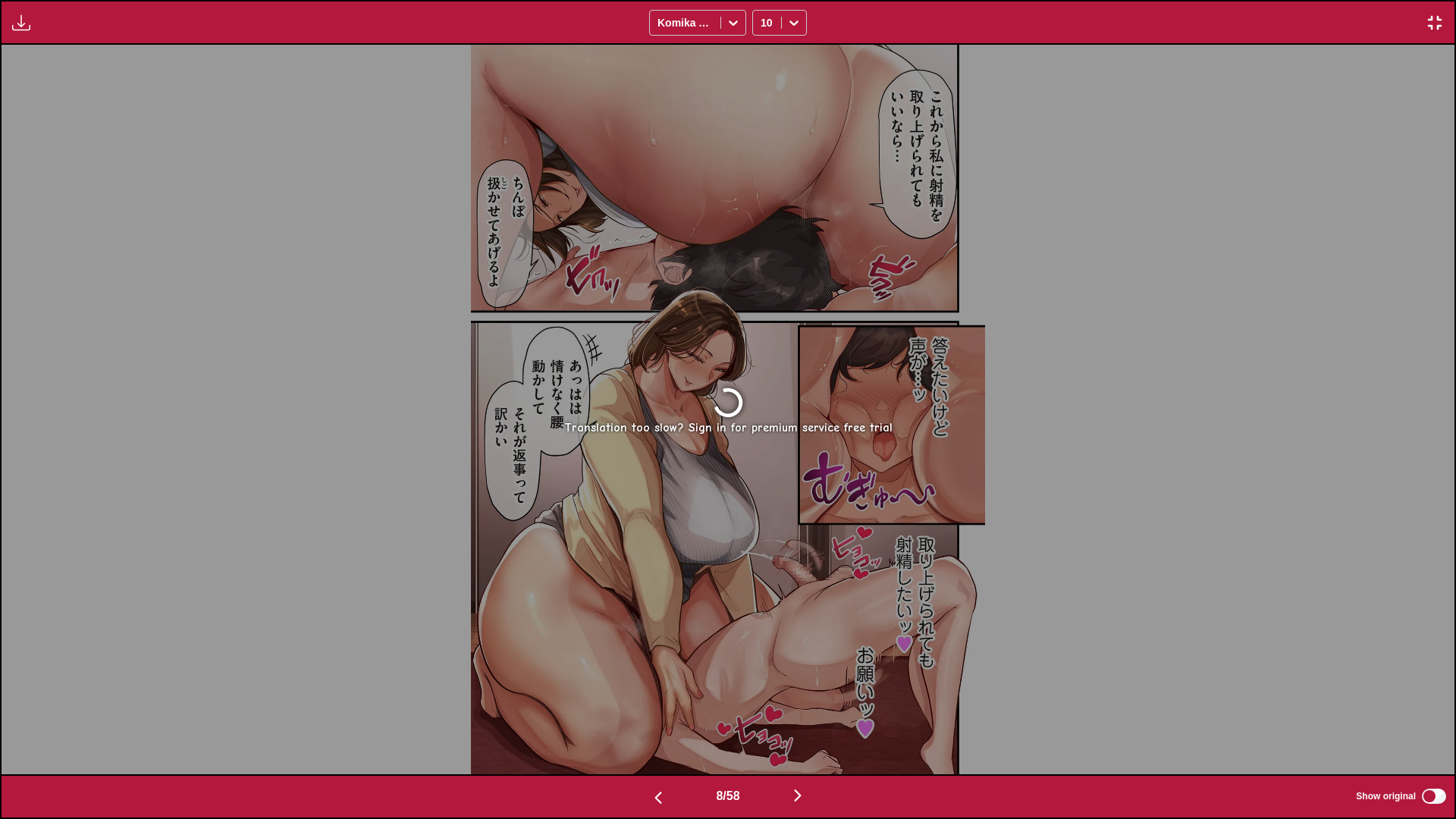
click at [800, 722] on img "button" at bounding box center [798, 796] width 18 height 18
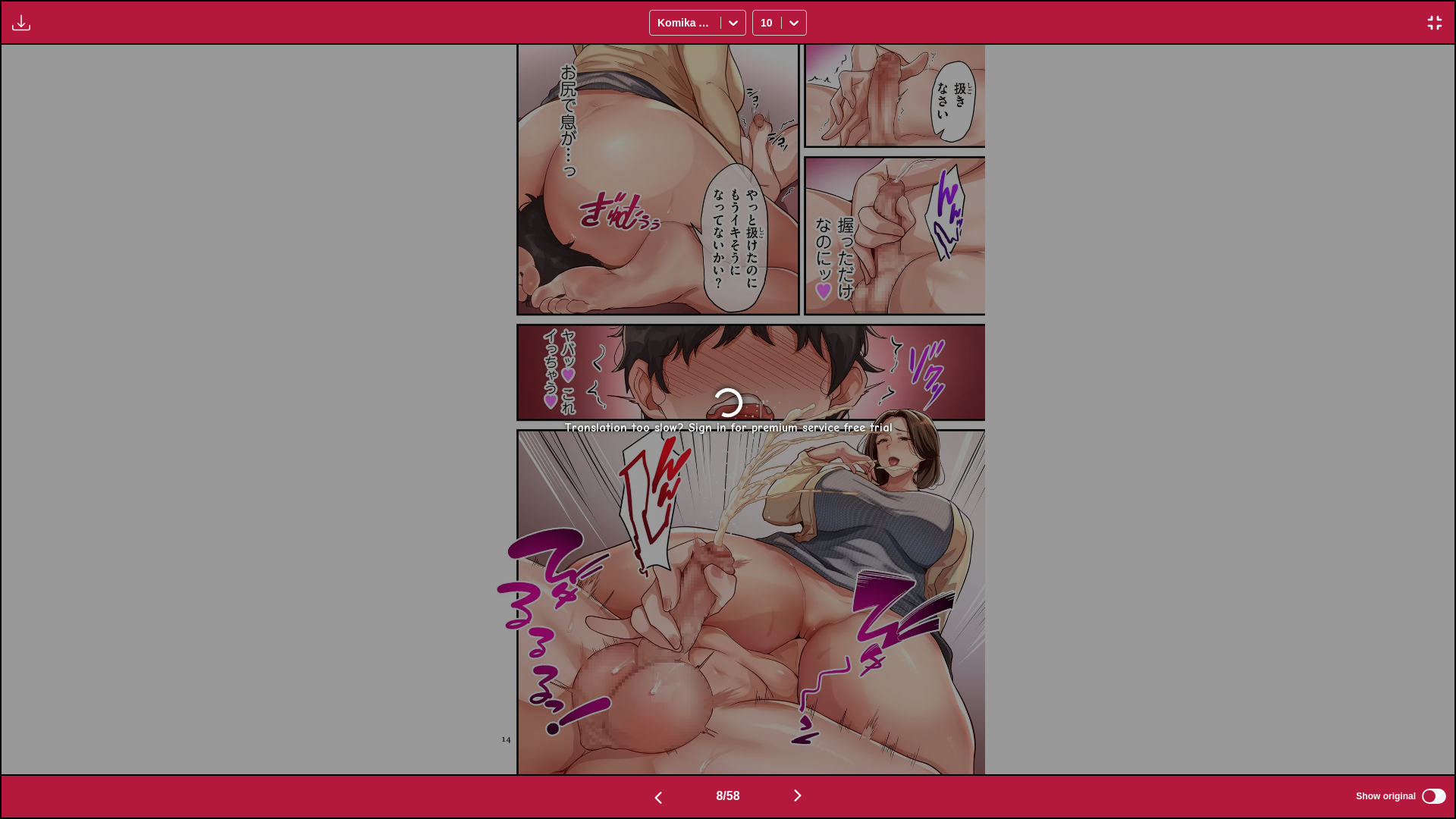
click at [800, 722] on img "button" at bounding box center [798, 796] width 18 height 18
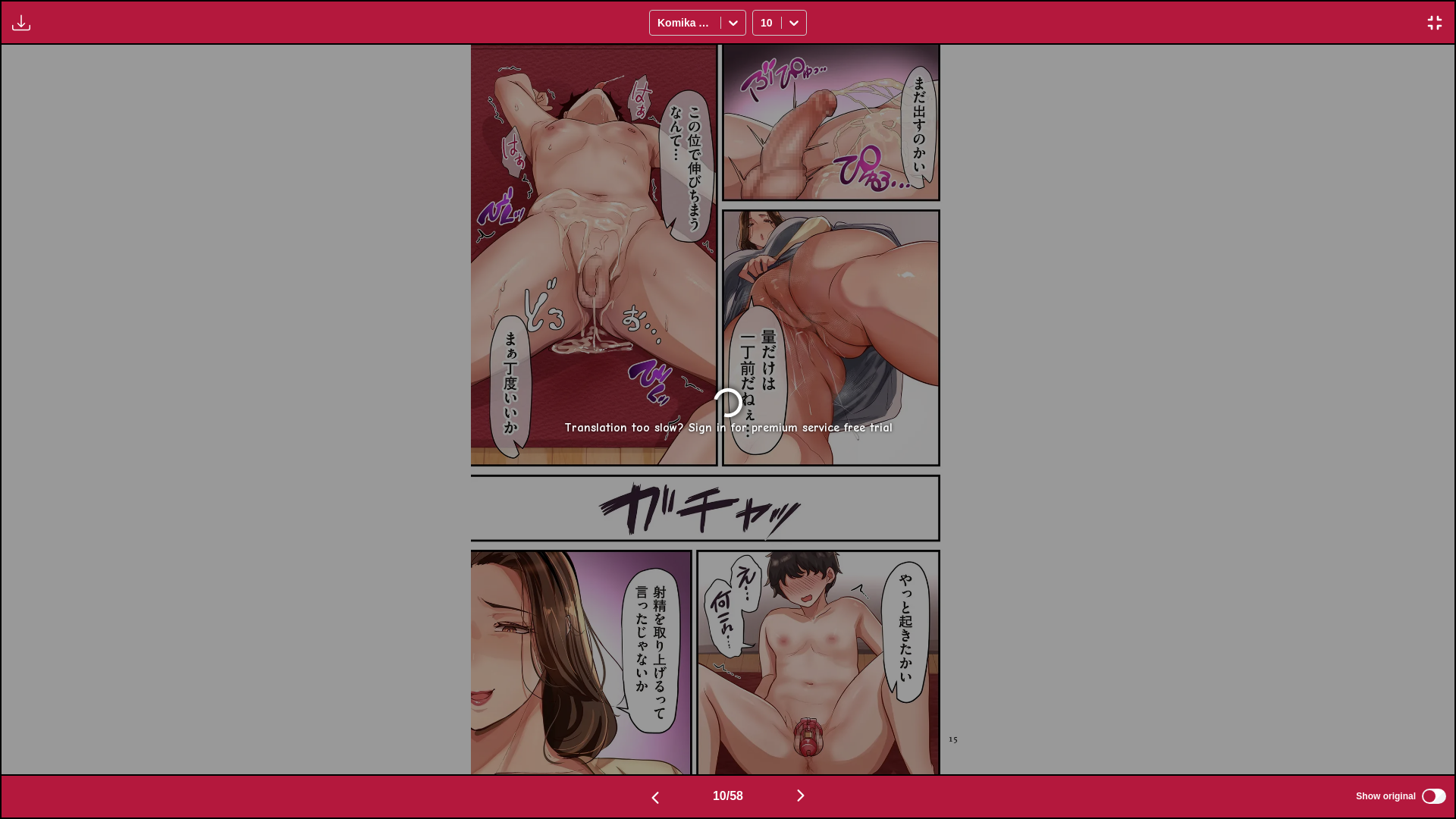
click at [800, 722] on img "button" at bounding box center [800, 796] width 18 height 18
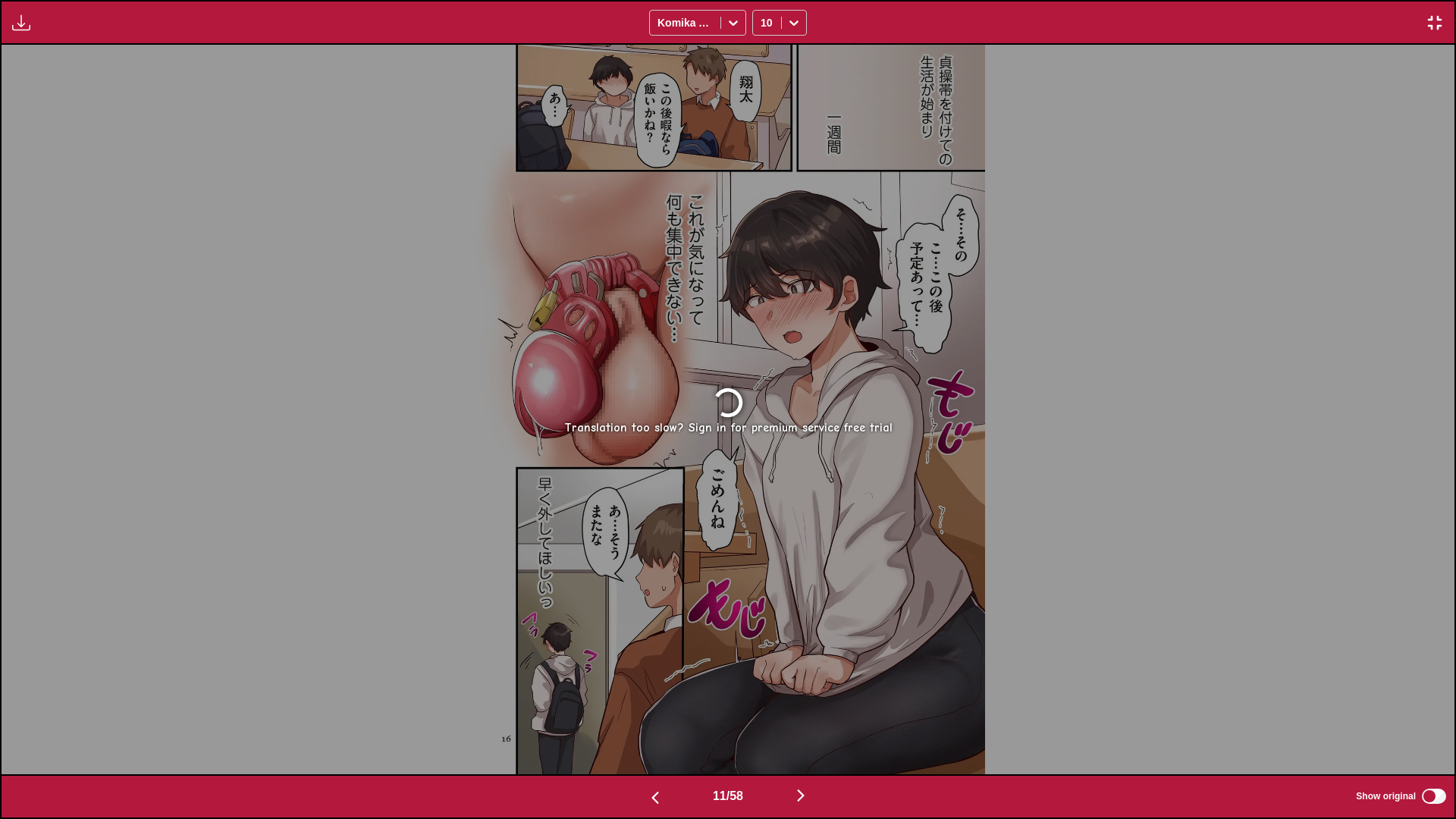
click at [800, 722] on img "button" at bounding box center [800, 796] width 18 height 18
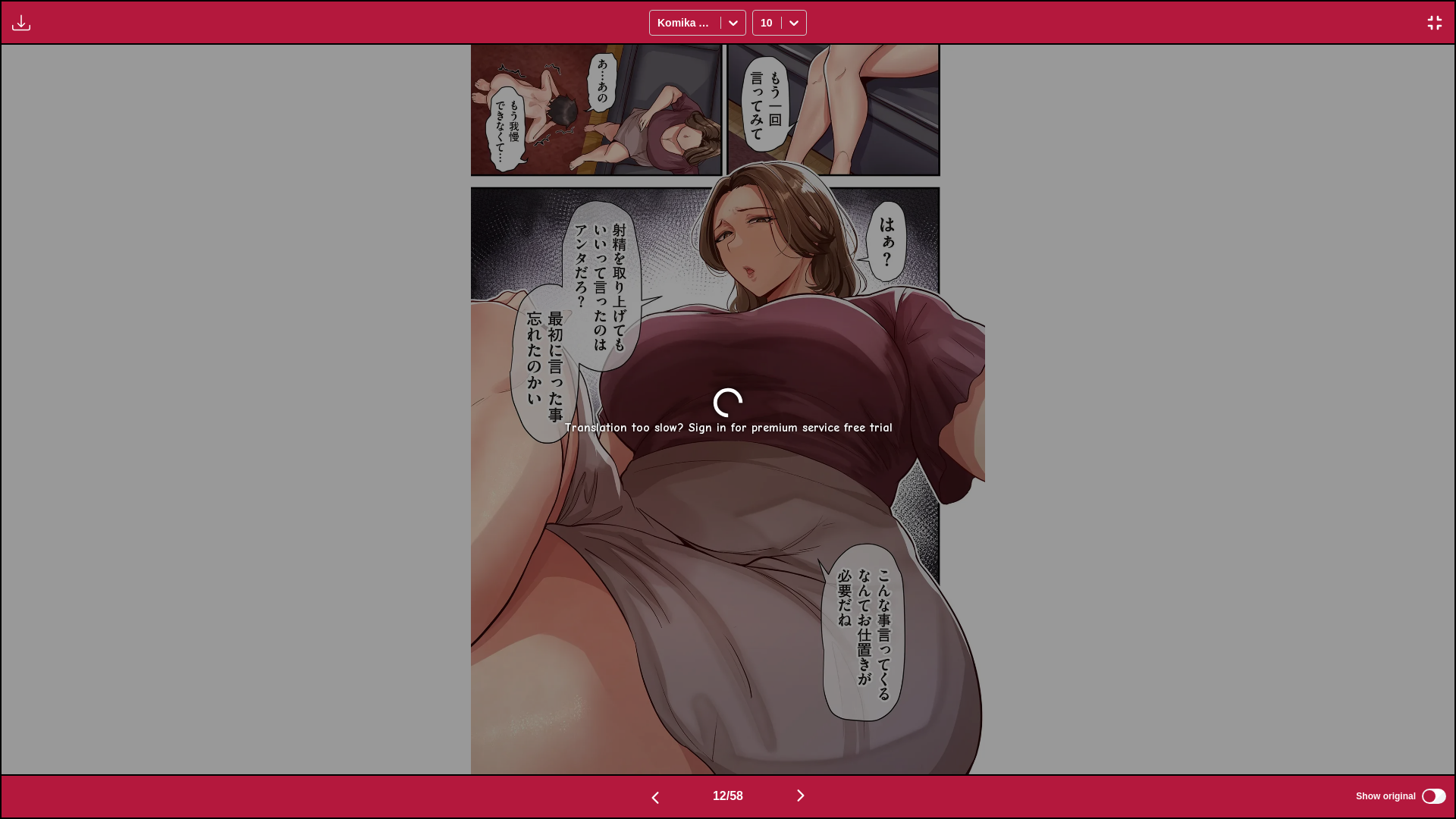
click at [657, 722] on img "button" at bounding box center [655, 797] width 18 height 18
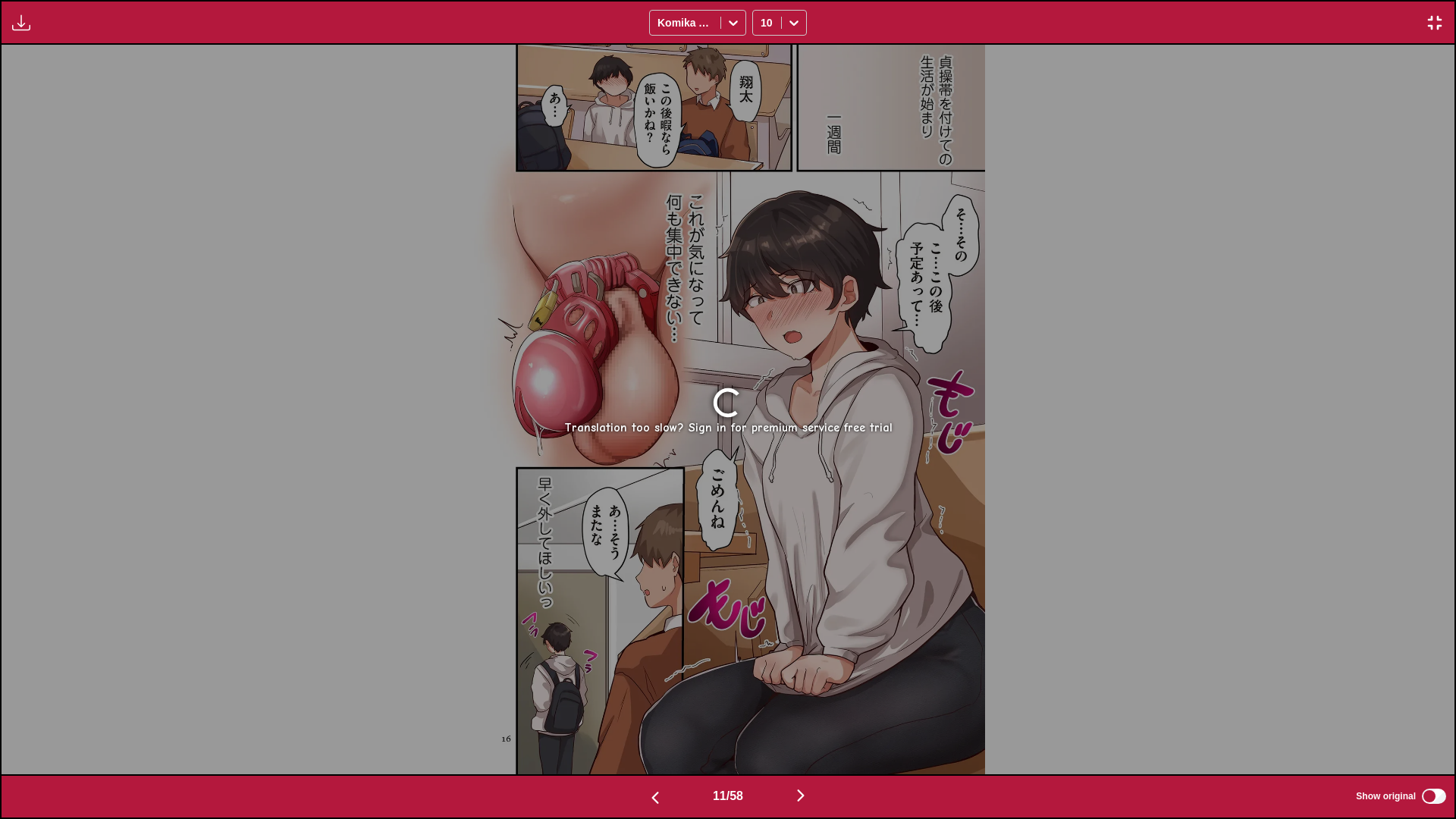
click at [657, 722] on img "button" at bounding box center [655, 797] width 18 height 18
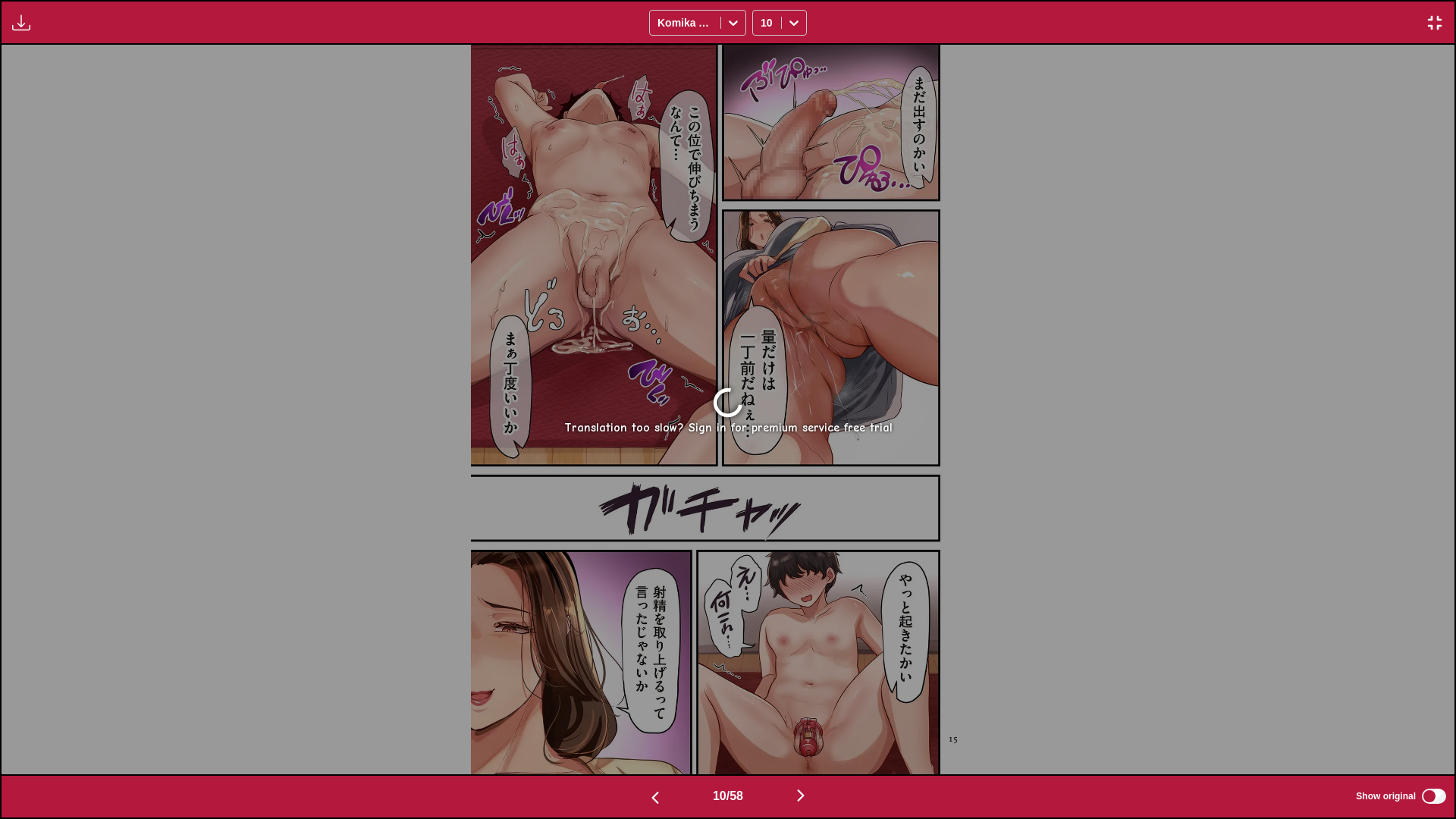
click at [657, 722] on img "button" at bounding box center [655, 797] width 18 height 18
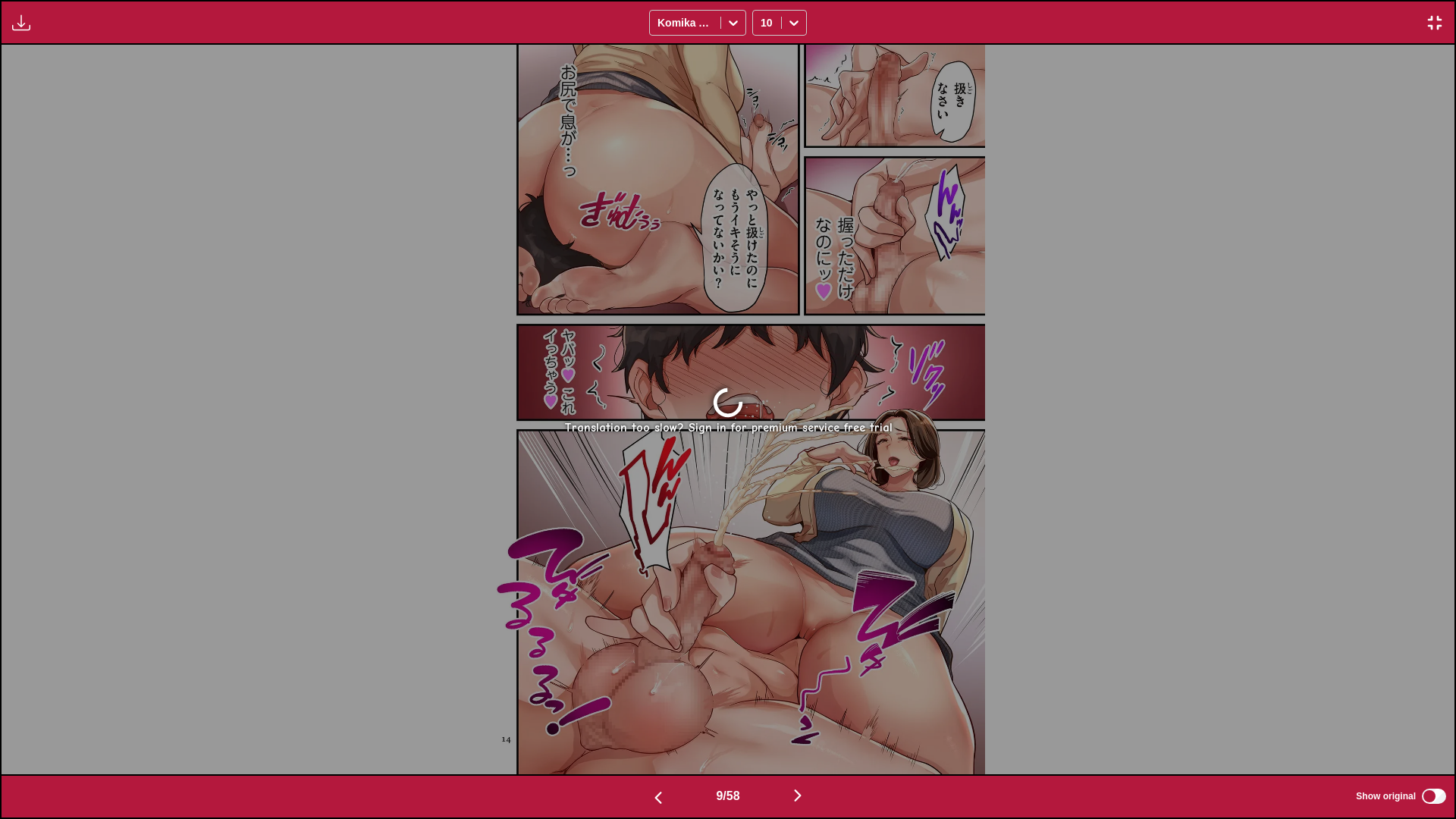
click at [657, 722] on img "button" at bounding box center [658, 797] width 18 height 18
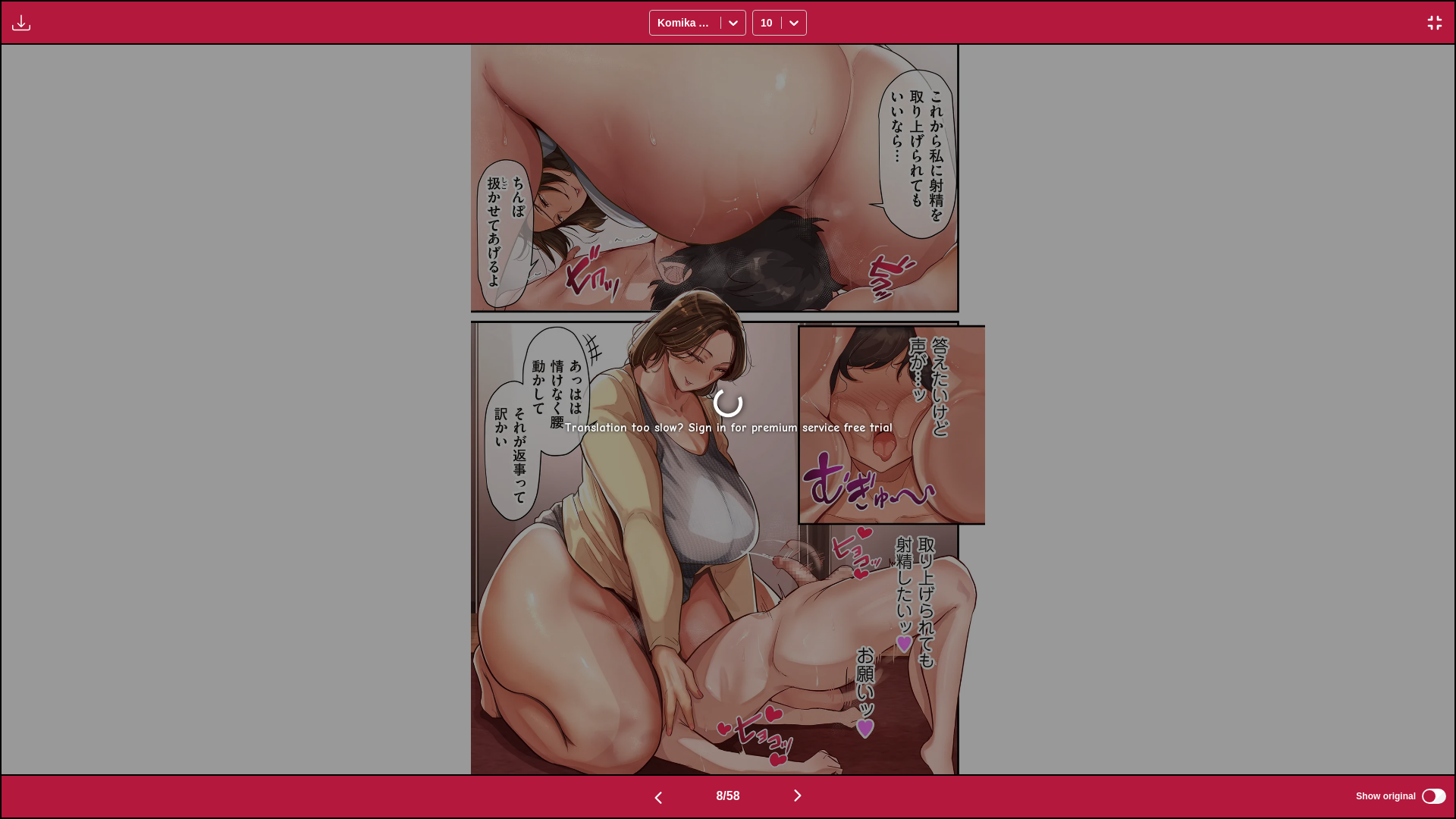
click at [657, 722] on img "button" at bounding box center [658, 797] width 18 height 18
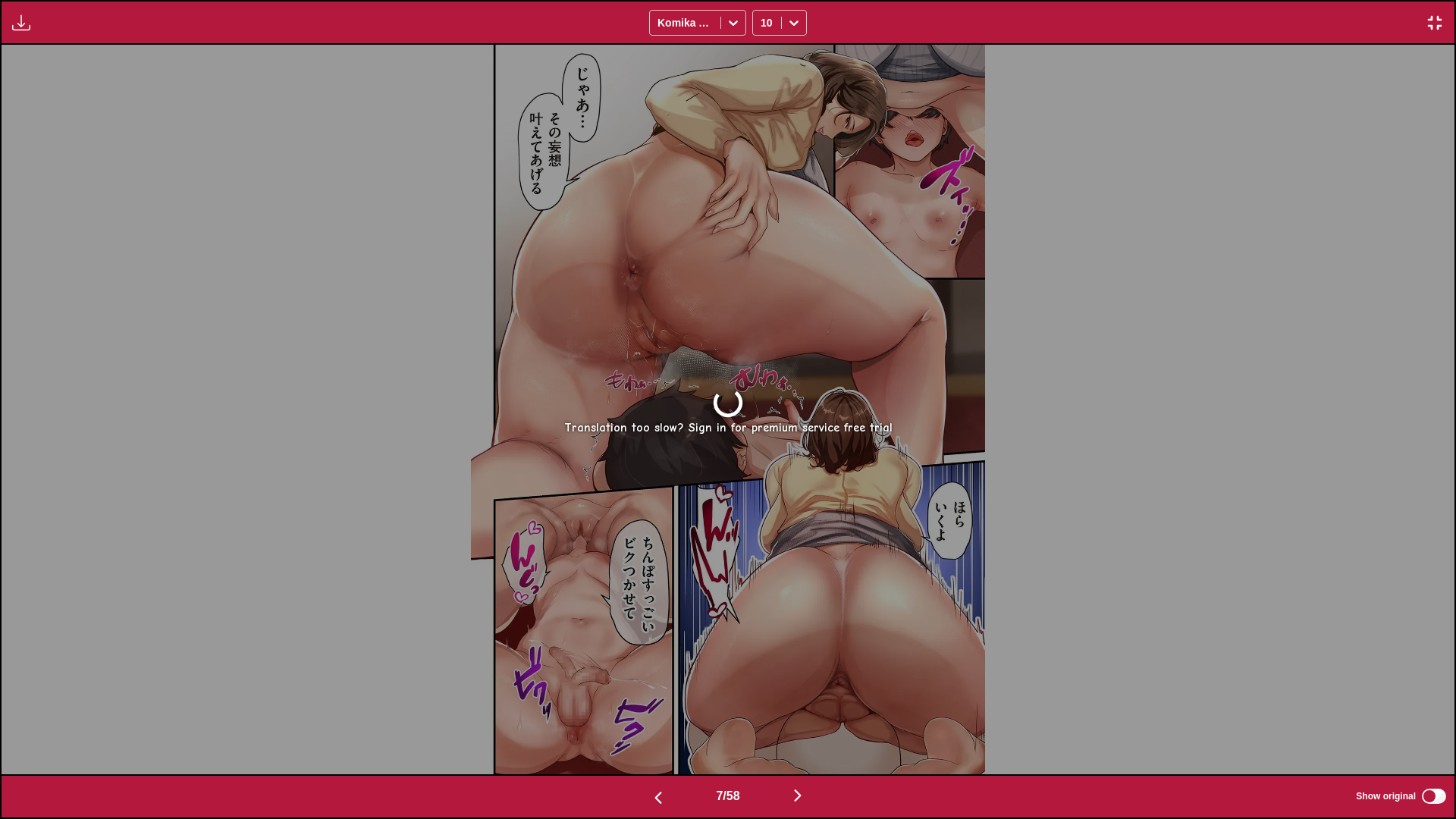
click at [657, 722] on img "button" at bounding box center [658, 797] width 18 height 18
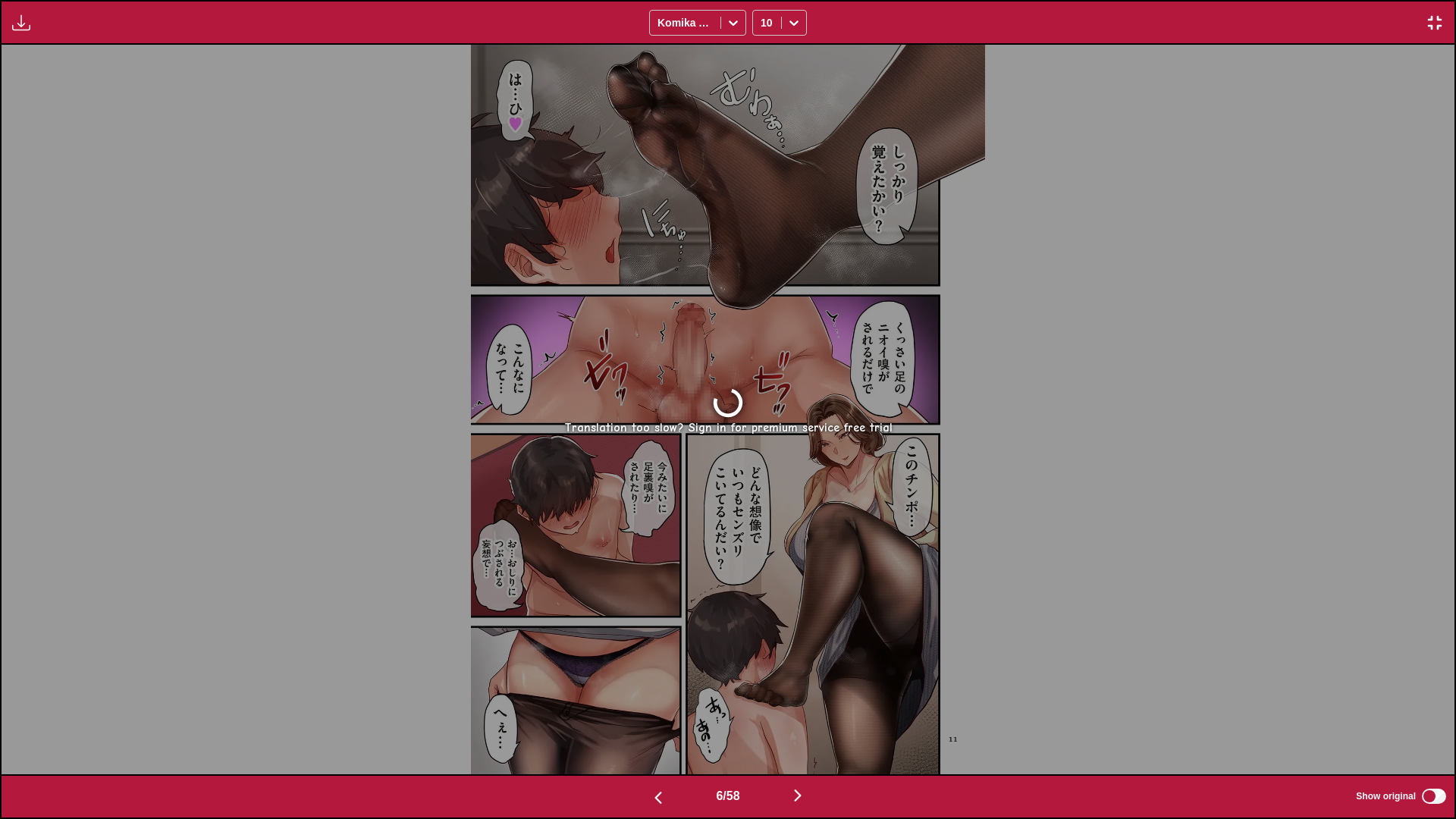
click at [657, 722] on img "button" at bounding box center [658, 797] width 18 height 18
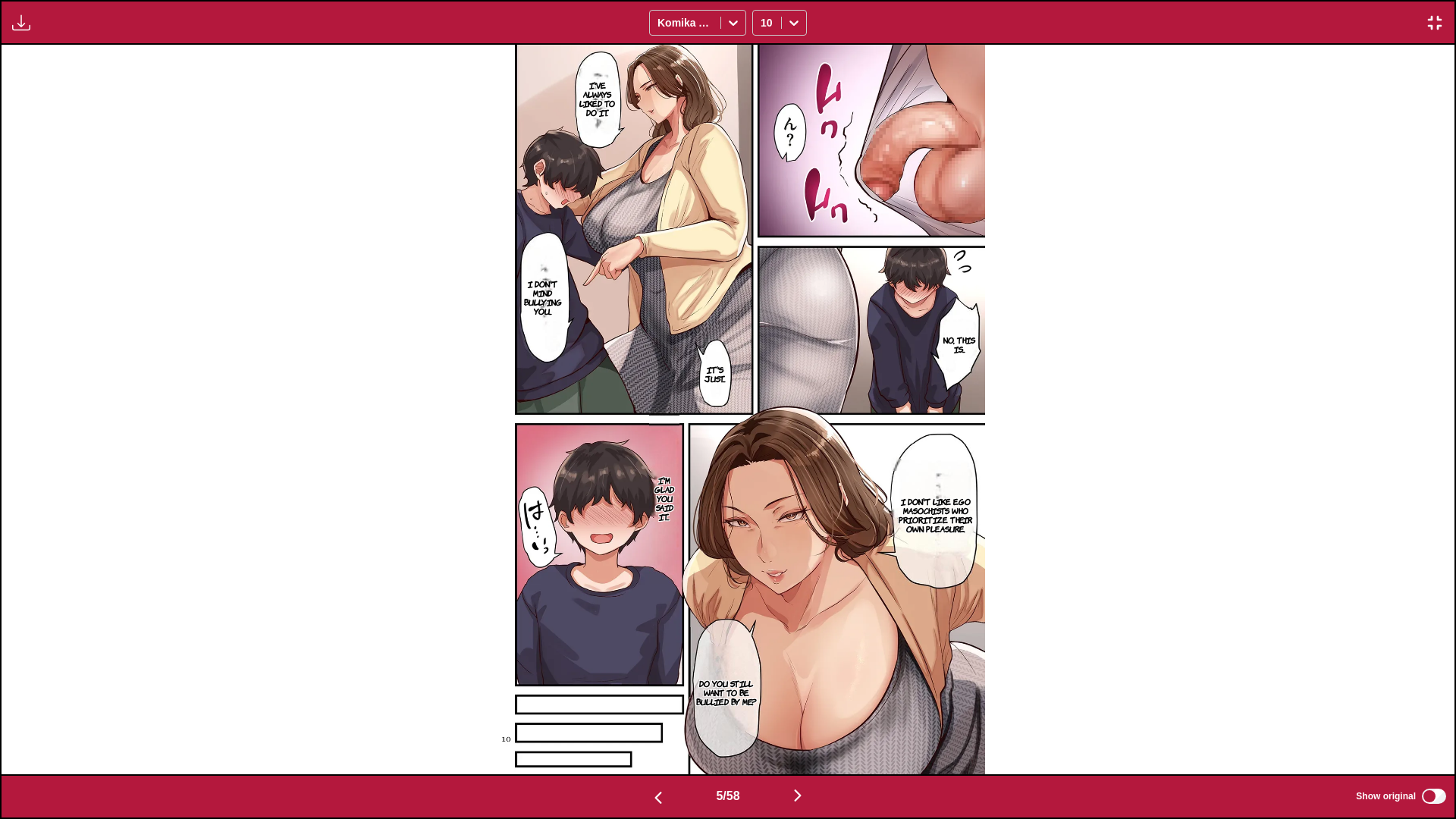
click at [806, 722] on img "button" at bounding box center [798, 796] width 18 height 18
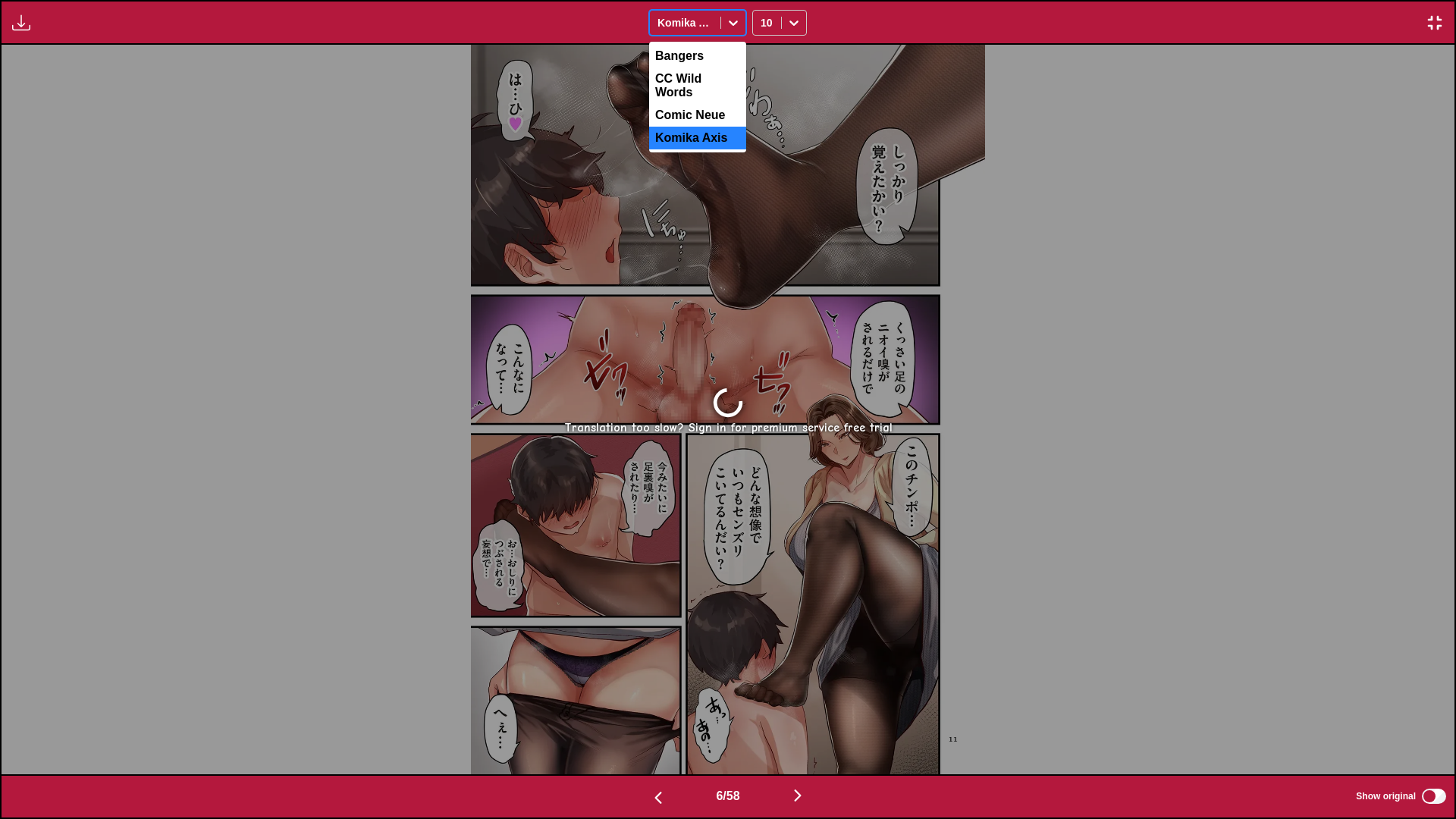
click at [726, 29] on icon at bounding box center [733, 23] width 15 height 15
click at [726, 31] on div at bounding box center [733, 23] width 24 height 24
click at [1424, 22] on button "button" at bounding box center [1434, 23] width 27 height 20
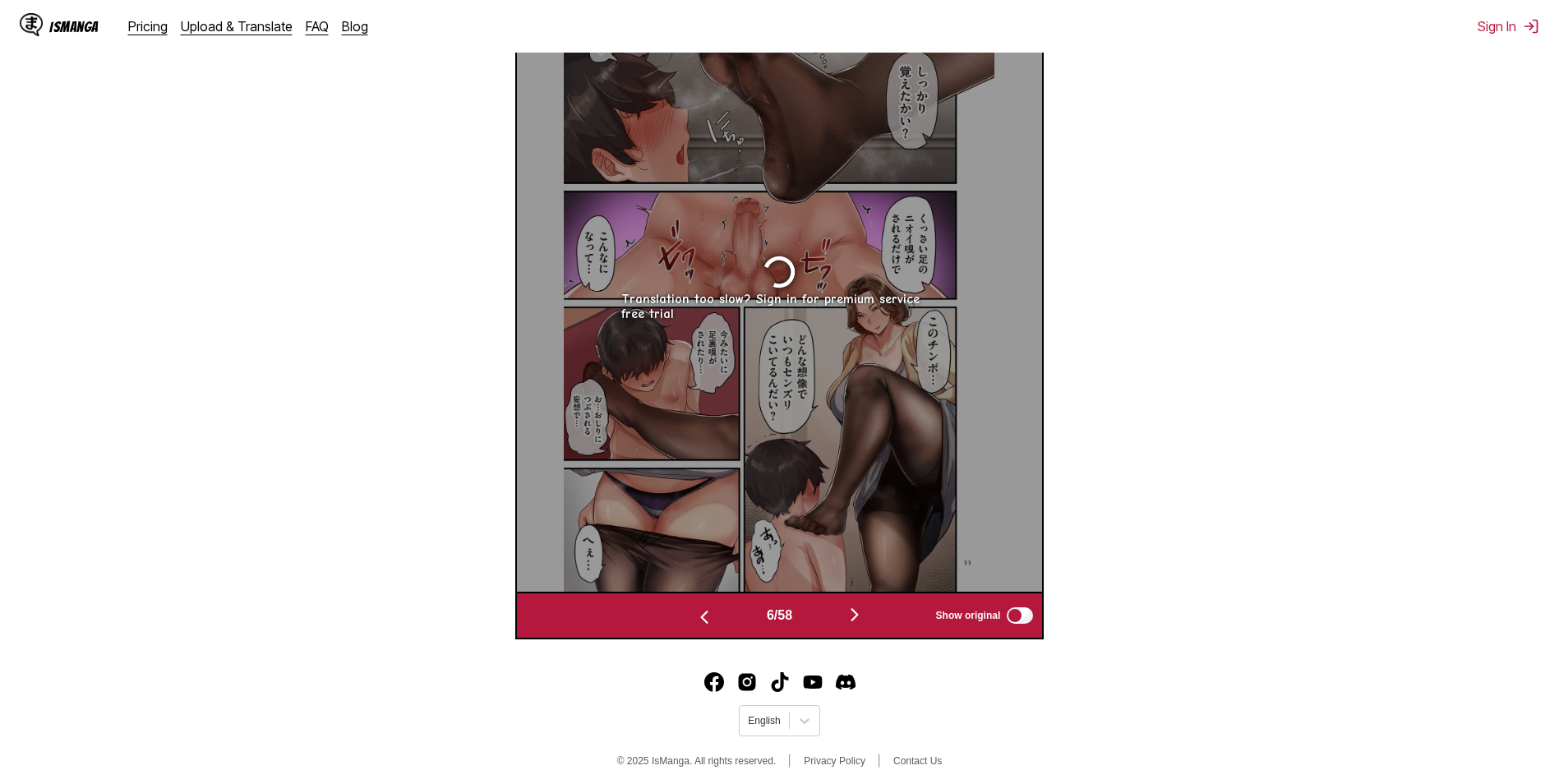
scroll to position [686, 0]
